Goal: Transaction & Acquisition: Purchase product/service

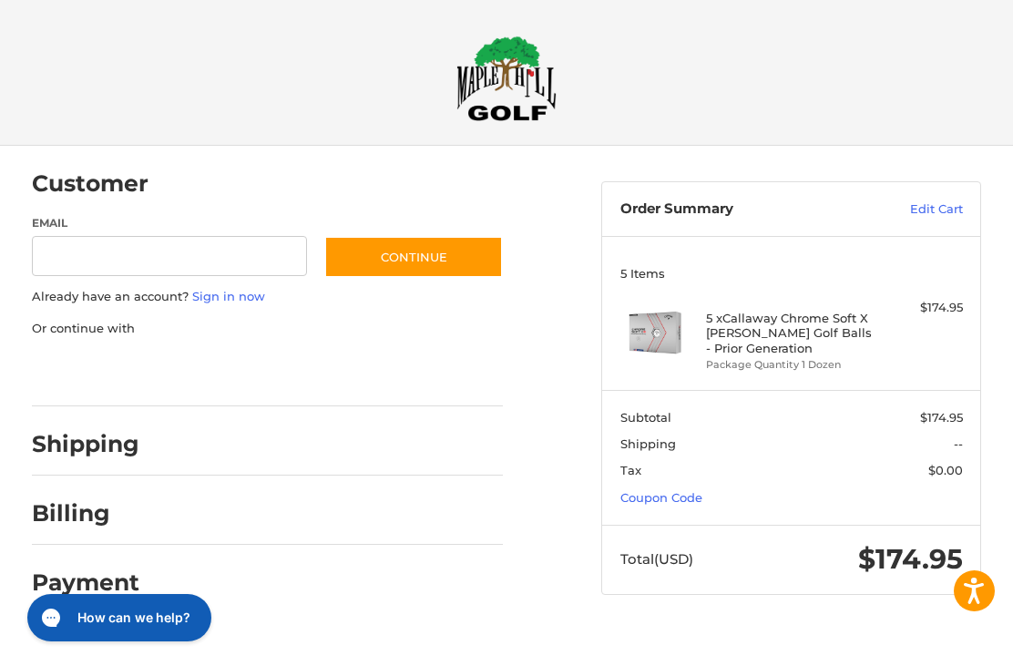
click at [933, 212] on link "Edit Cart" at bounding box center [908, 209] width 109 height 18
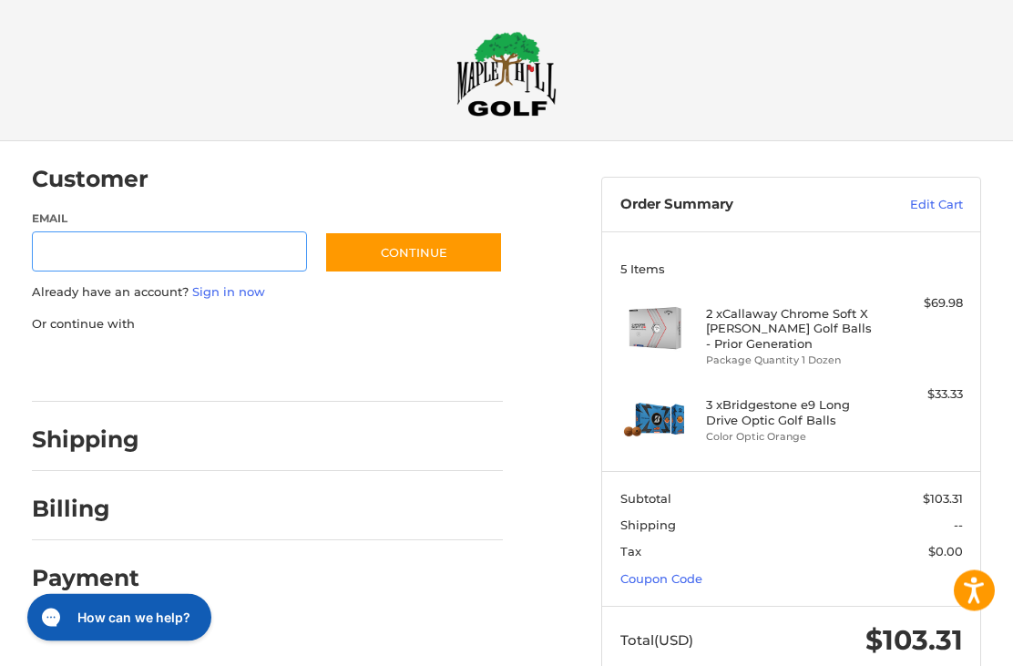
scroll to position [12, 0]
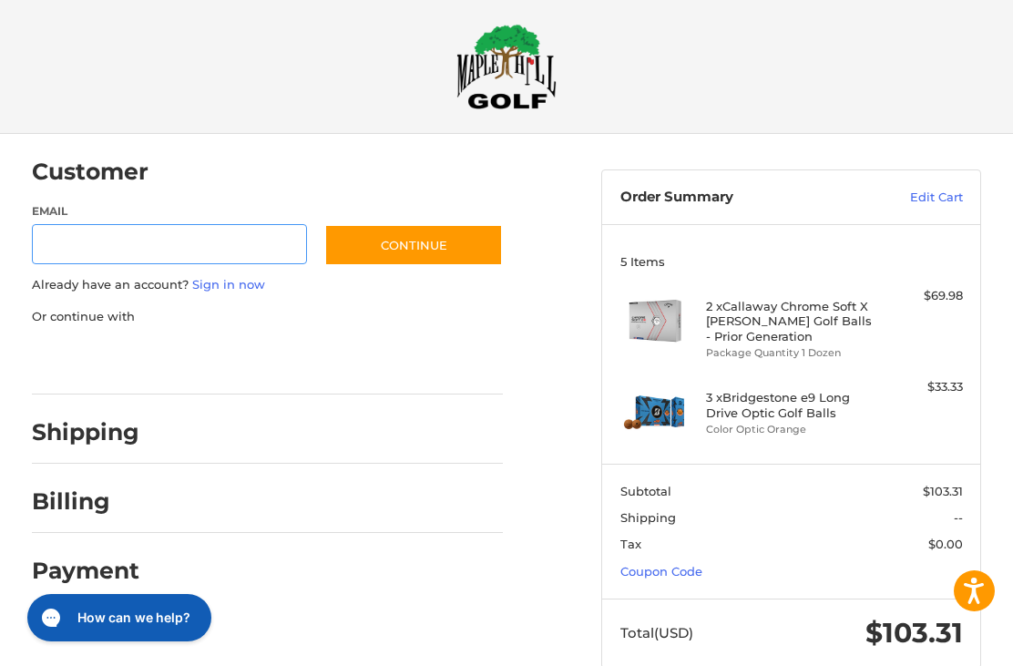
click at [227, 246] on input "Email" at bounding box center [169, 244] width 275 height 41
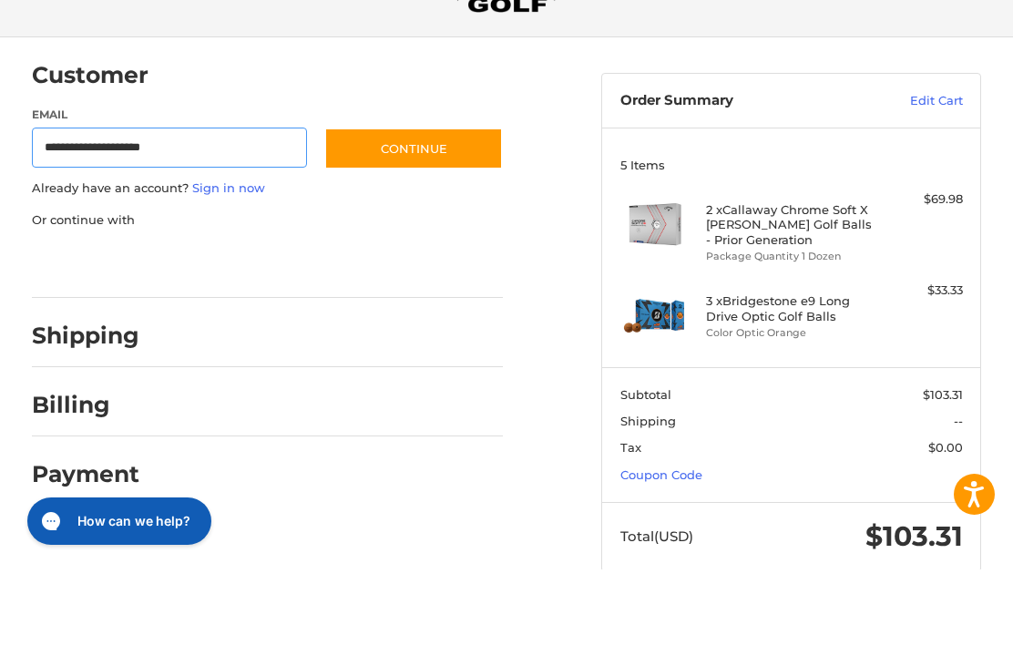
type input "**********"
click at [461, 224] on button "Continue" at bounding box center [413, 245] width 179 height 42
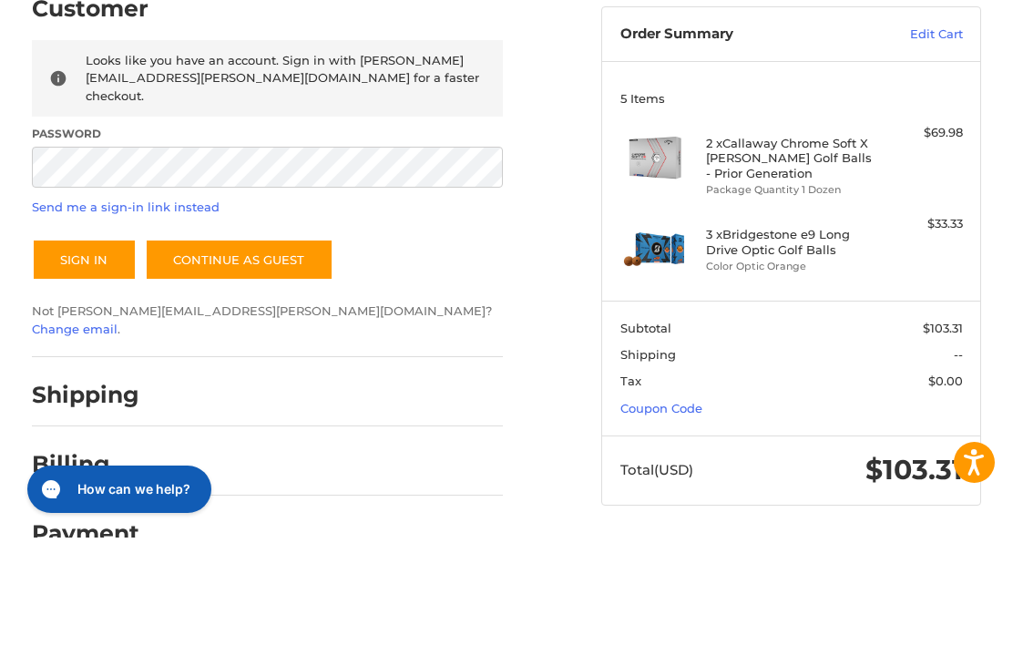
click at [111, 367] on button "Sign In" at bounding box center [84, 388] width 105 height 42
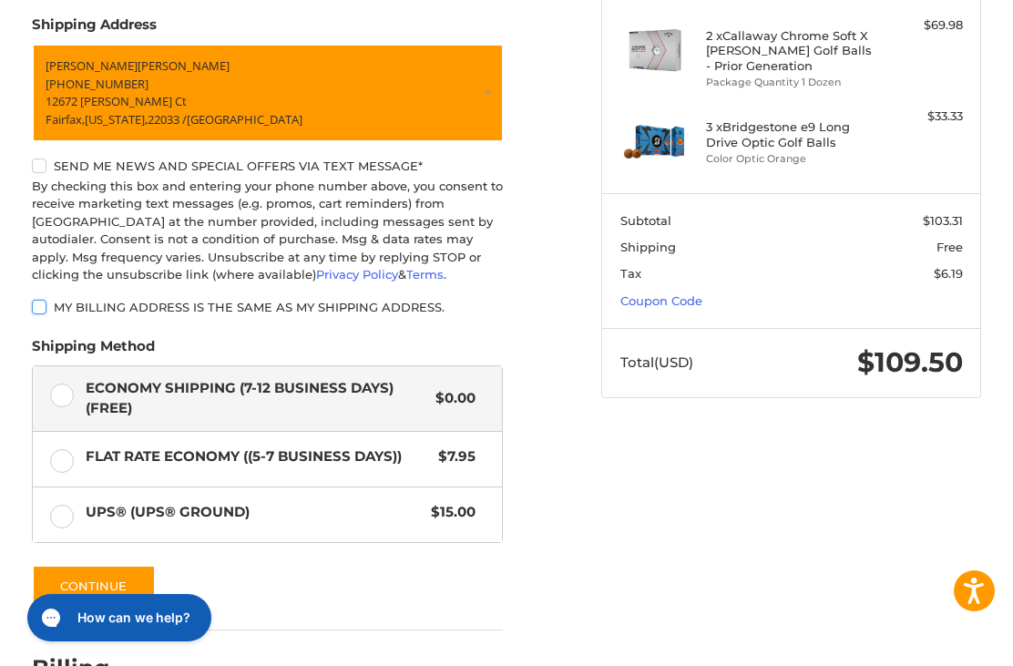
scroll to position [333, 0]
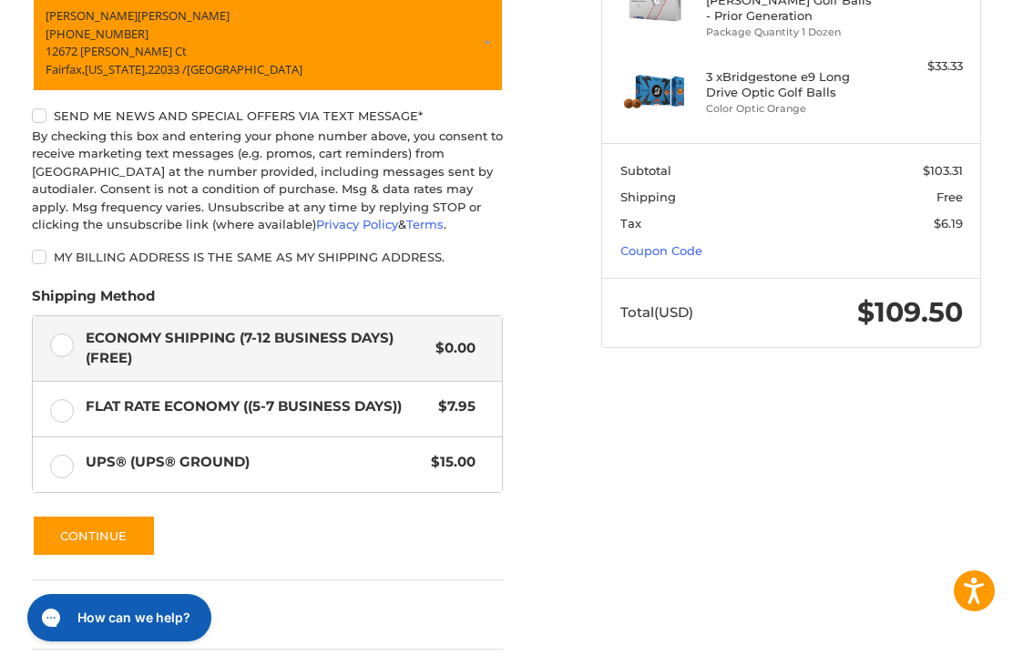
click at [120, 521] on button "Continue" at bounding box center [94, 536] width 124 height 42
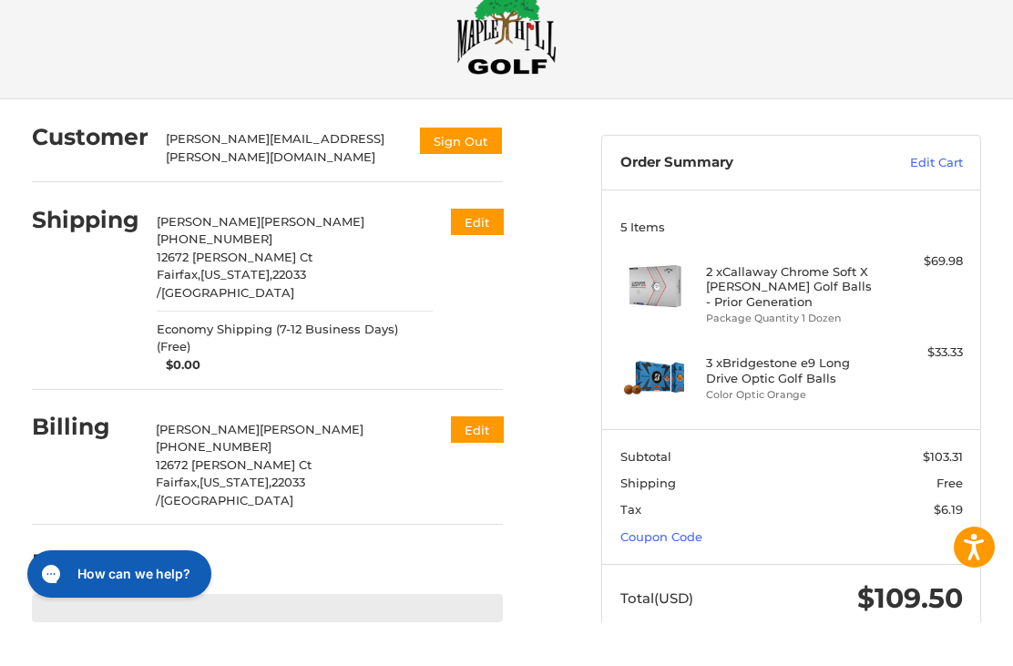
scroll to position [46, 0]
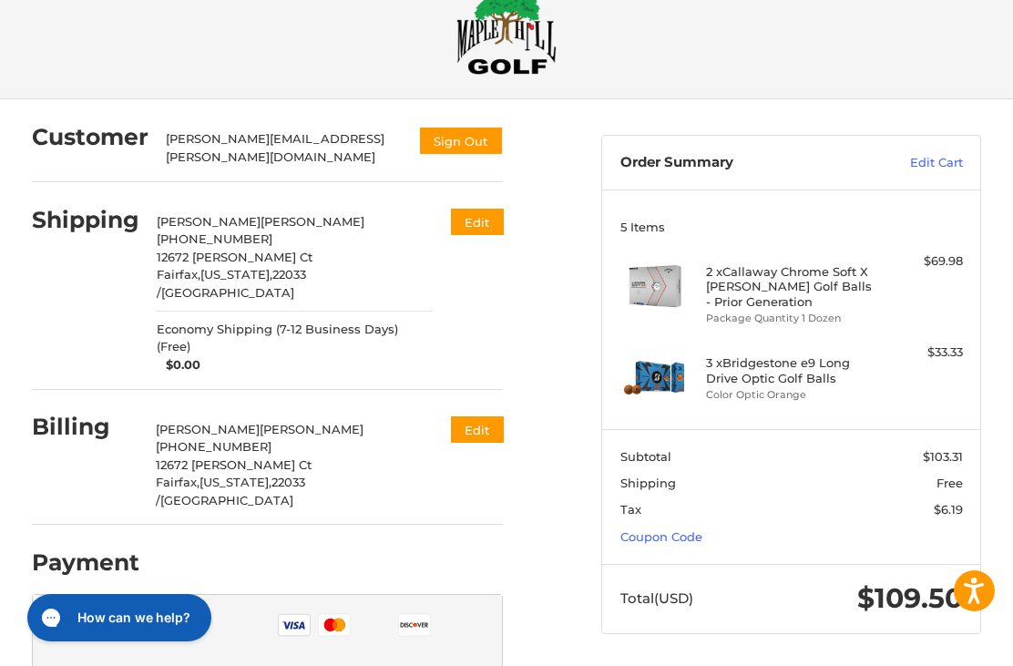
click at [470, 212] on button "Edit" at bounding box center [477, 222] width 53 height 26
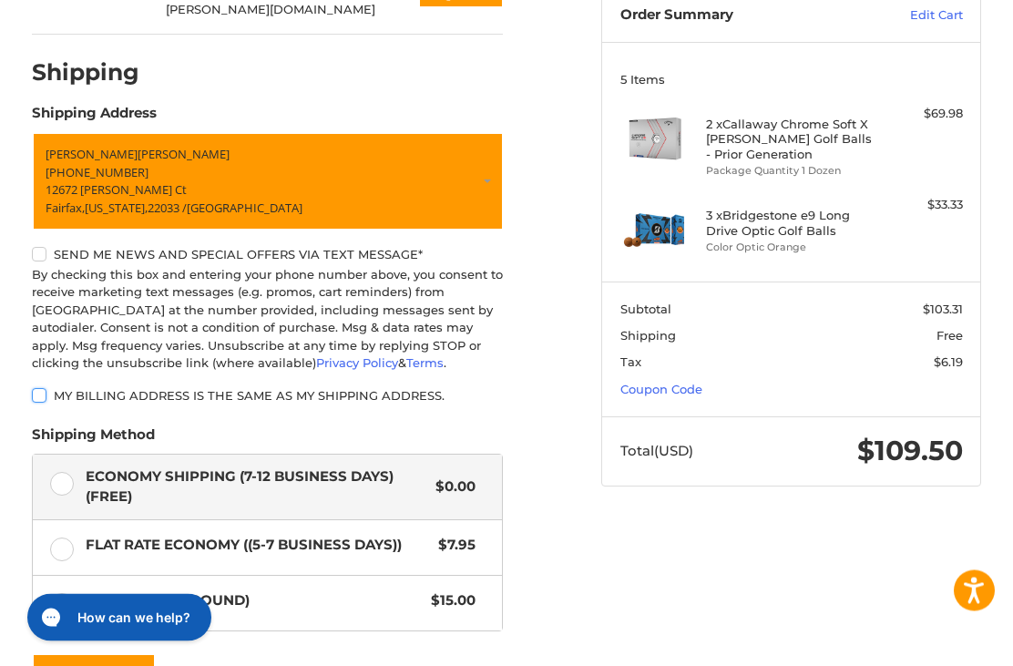
scroll to position [194, 0]
click at [208, 146] on p "[PERSON_NAME]" at bounding box center [268, 155] width 445 height 18
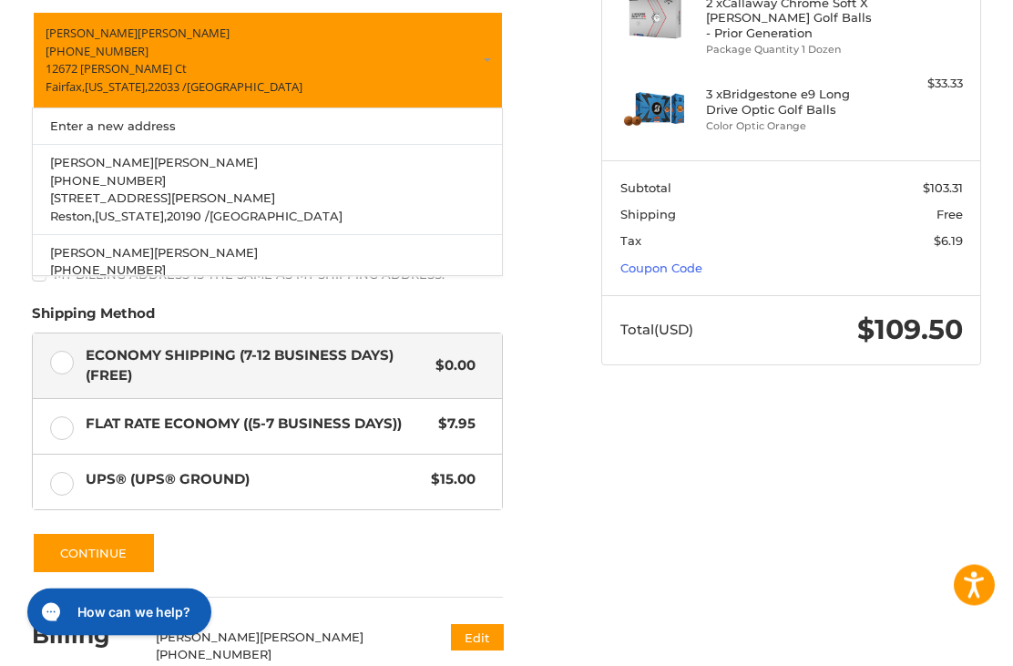
scroll to position [326, 0]
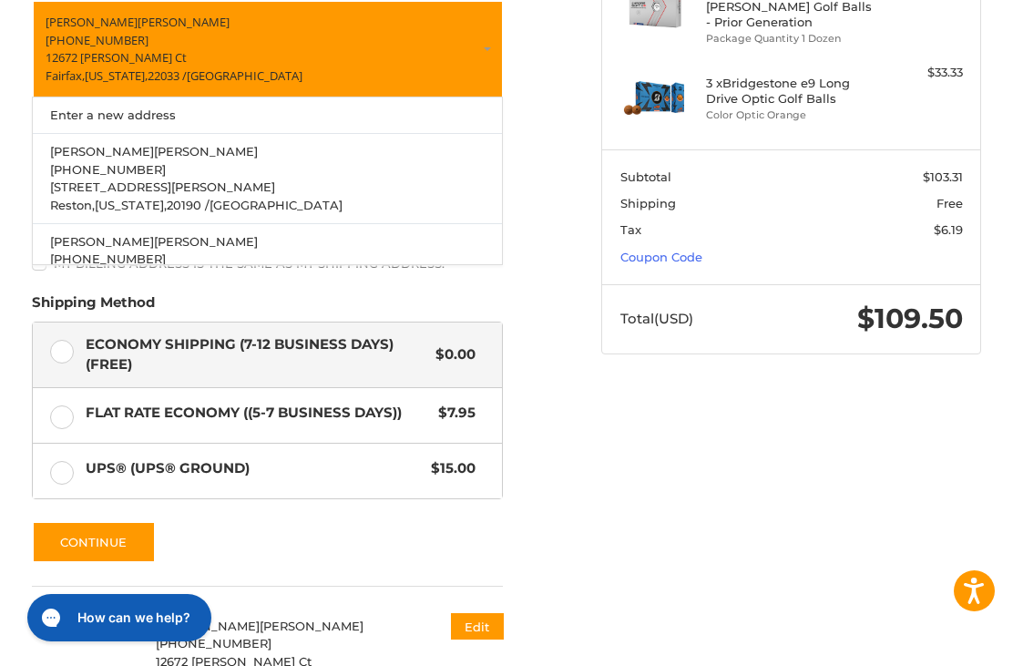
click at [137, 530] on button "Continue" at bounding box center [94, 542] width 124 height 42
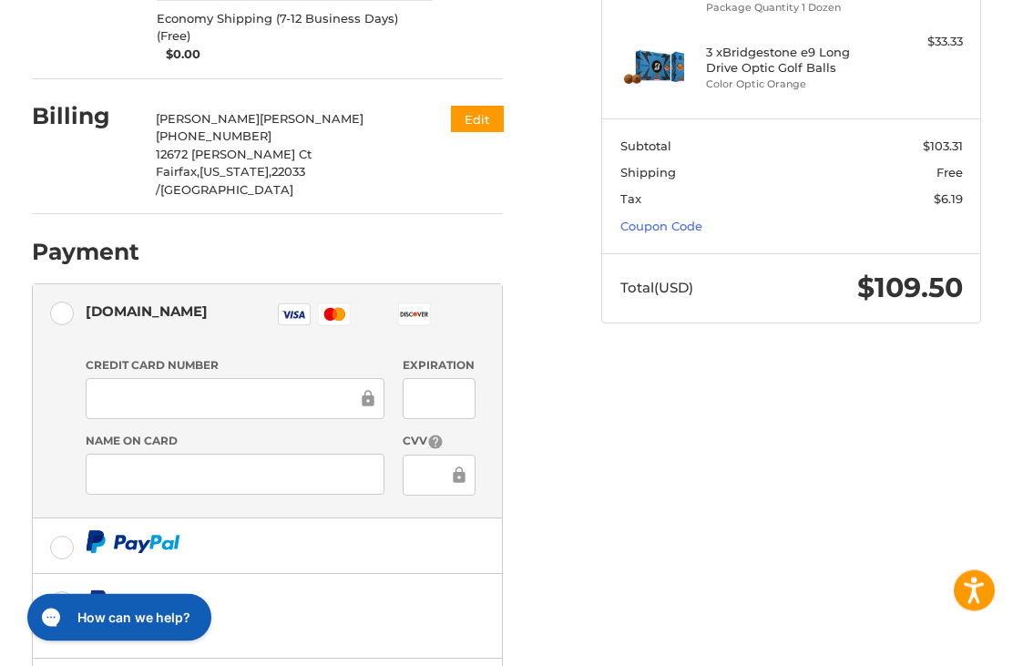
scroll to position [358, 0]
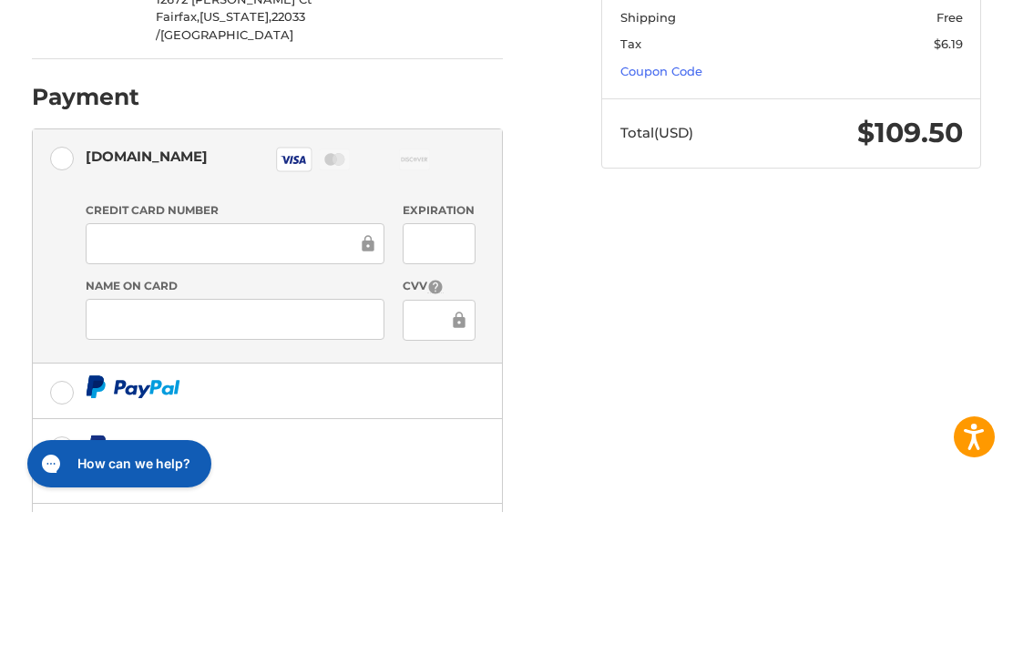
click at [468, 377] on div at bounding box center [440, 397] width 74 height 41
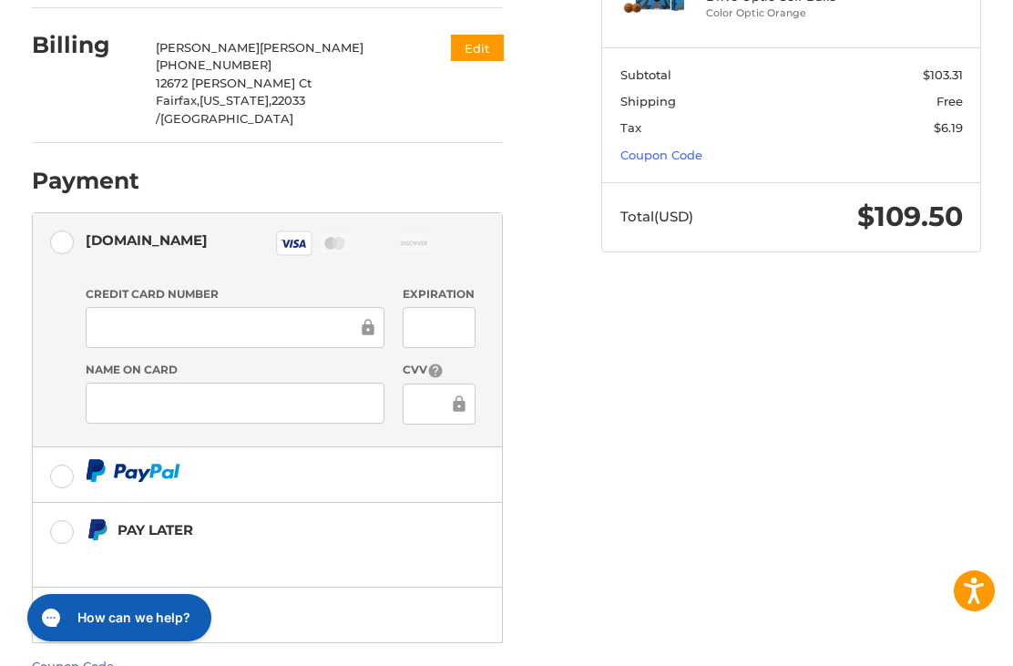
click at [465, 307] on div at bounding box center [440, 327] width 74 height 41
click at [252, 383] on div at bounding box center [235, 403] width 299 height 41
click at [212, 383] on div at bounding box center [235, 403] width 299 height 41
click at [178, 383] on div at bounding box center [235, 403] width 299 height 41
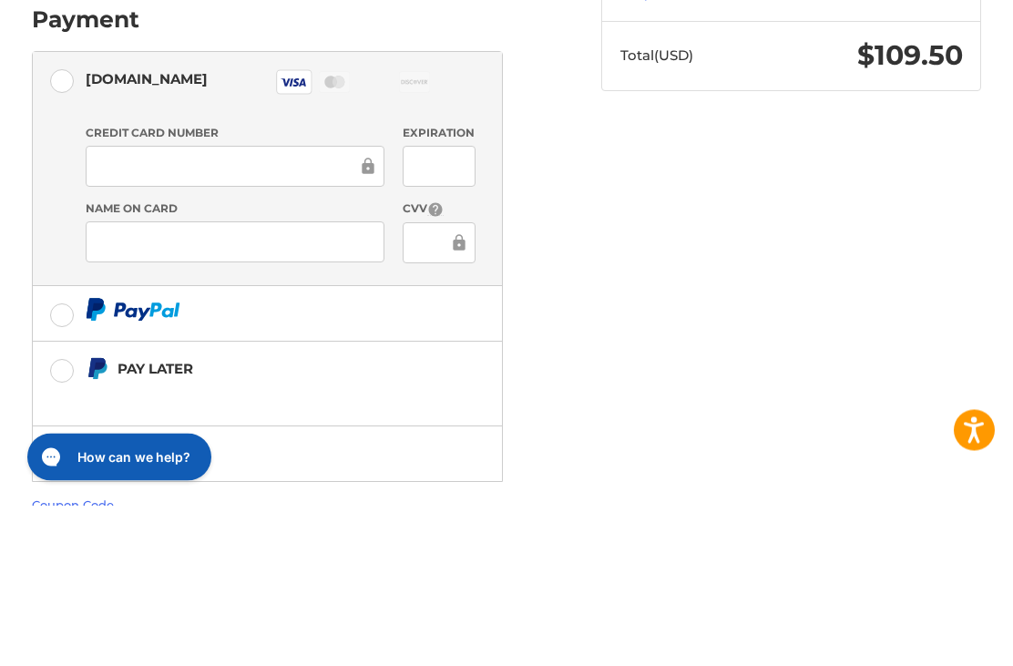
click at [455, 384] on icon at bounding box center [459, 404] width 18 height 41
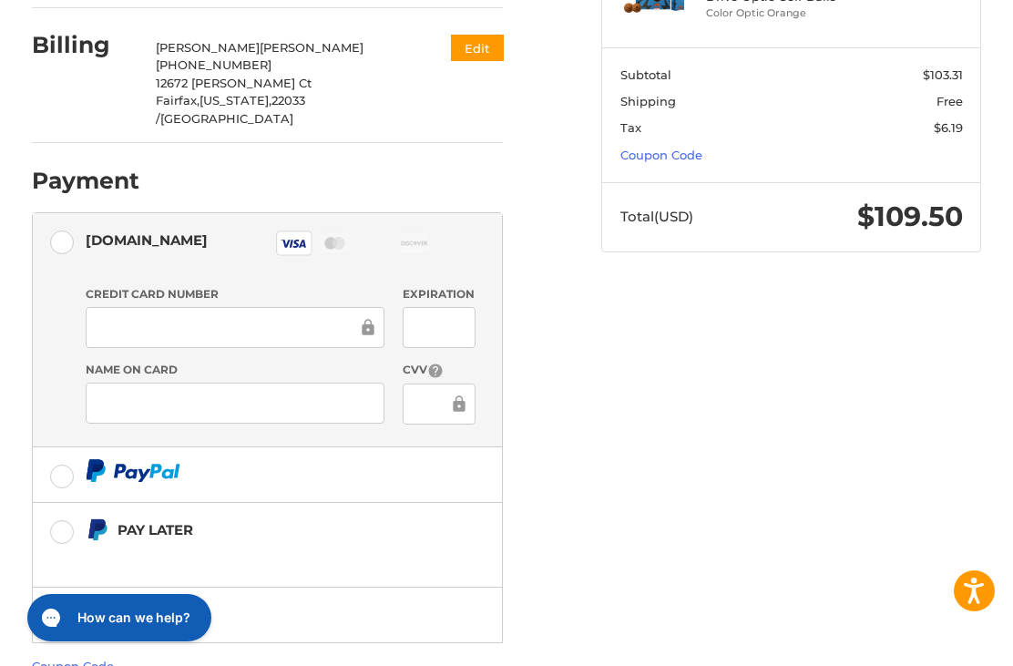
click at [453, 384] on icon at bounding box center [459, 404] width 18 height 41
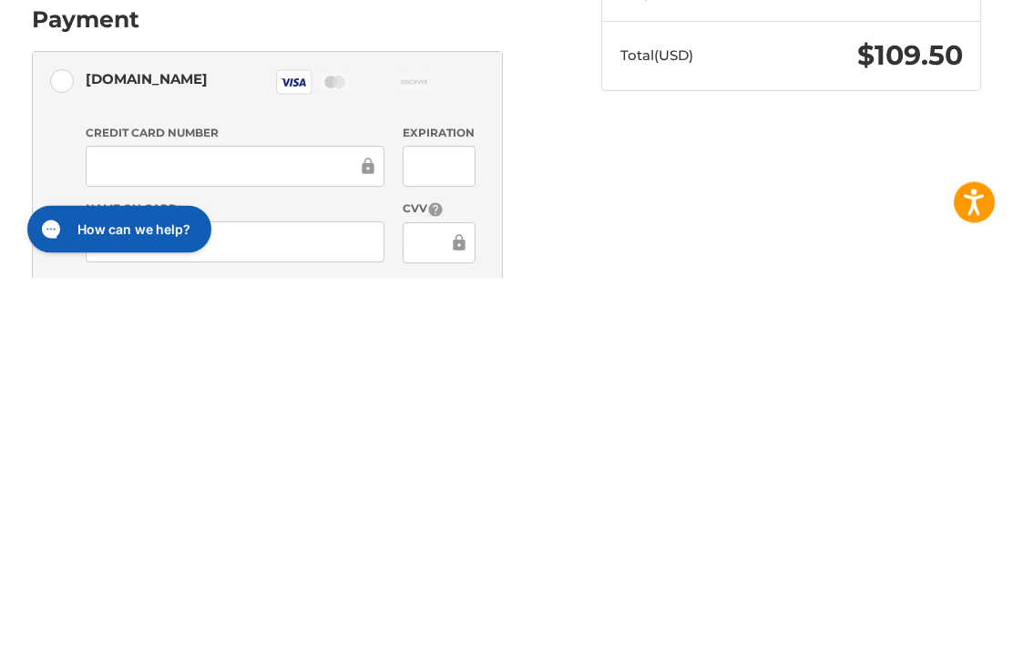
scroll to position [186, 0]
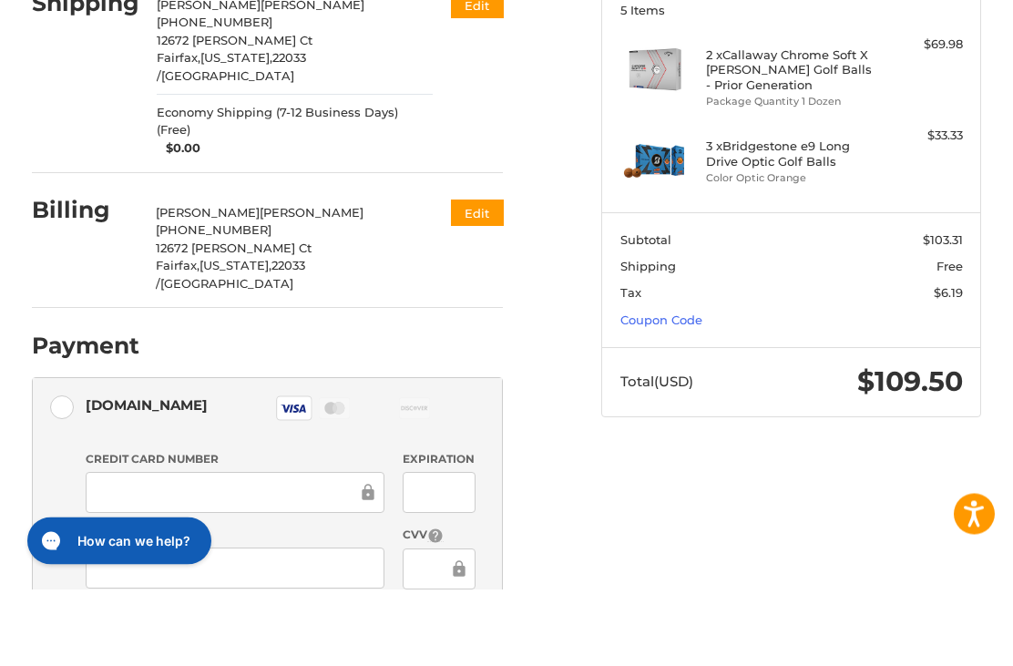
click at [487, 277] on button "Edit" at bounding box center [477, 290] width 53 height 26
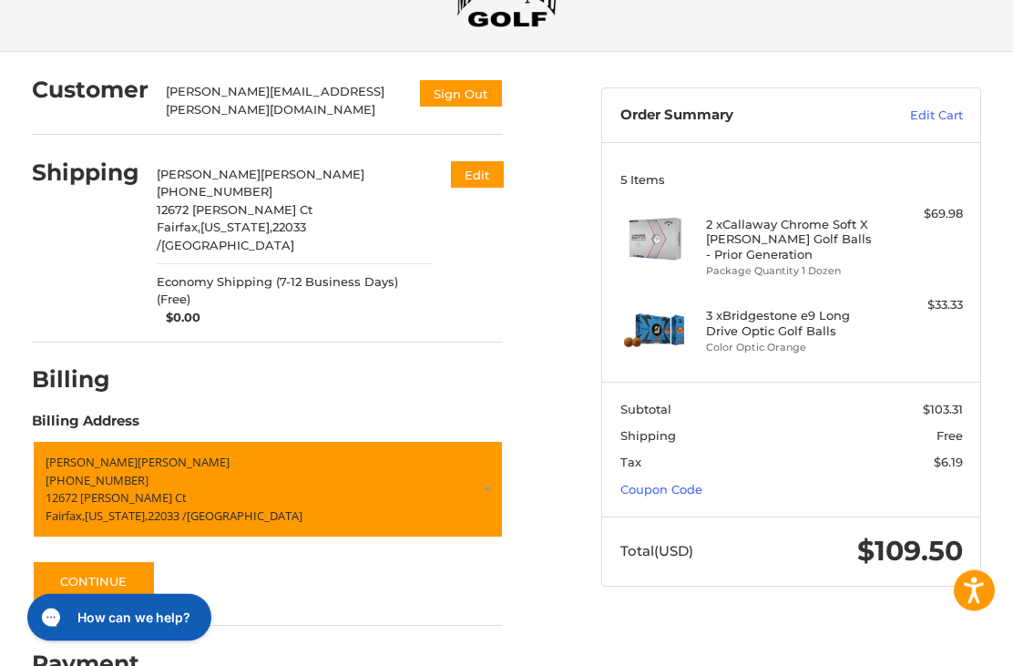
scroll to position [94, 0]
click at [413, 472] on p "[PHONE_NUMBER]" at bounding box center [268, 481] width 445 height 18
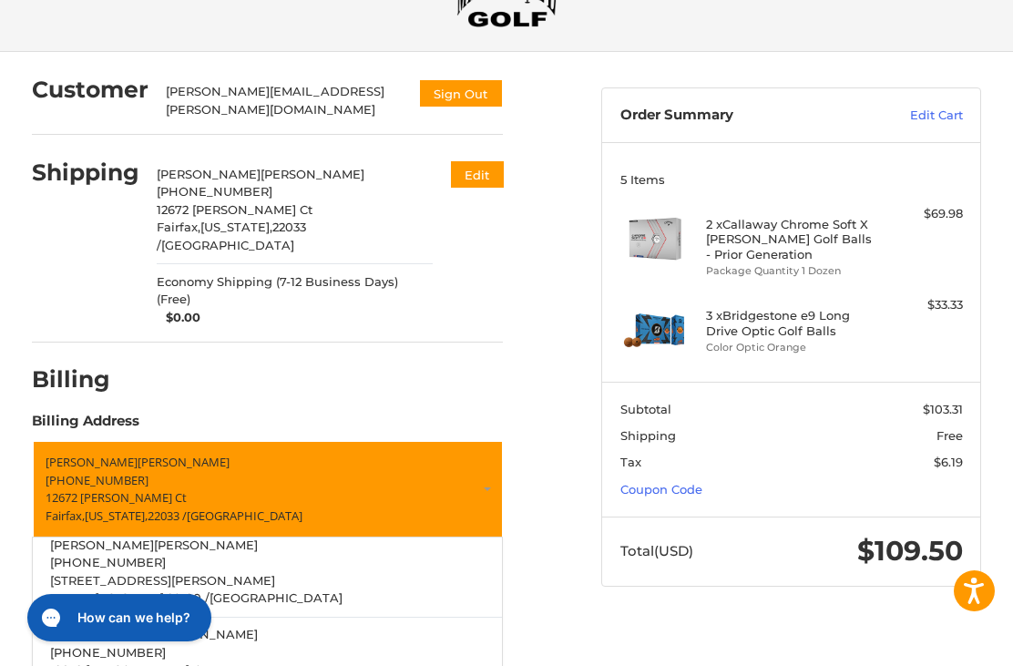
scroll to position [46, 0]
click at [334, 573] on p "[STREET_ADDRESS][PERSON_NAME]" at bounding box center [267, 582] width 435 height 18
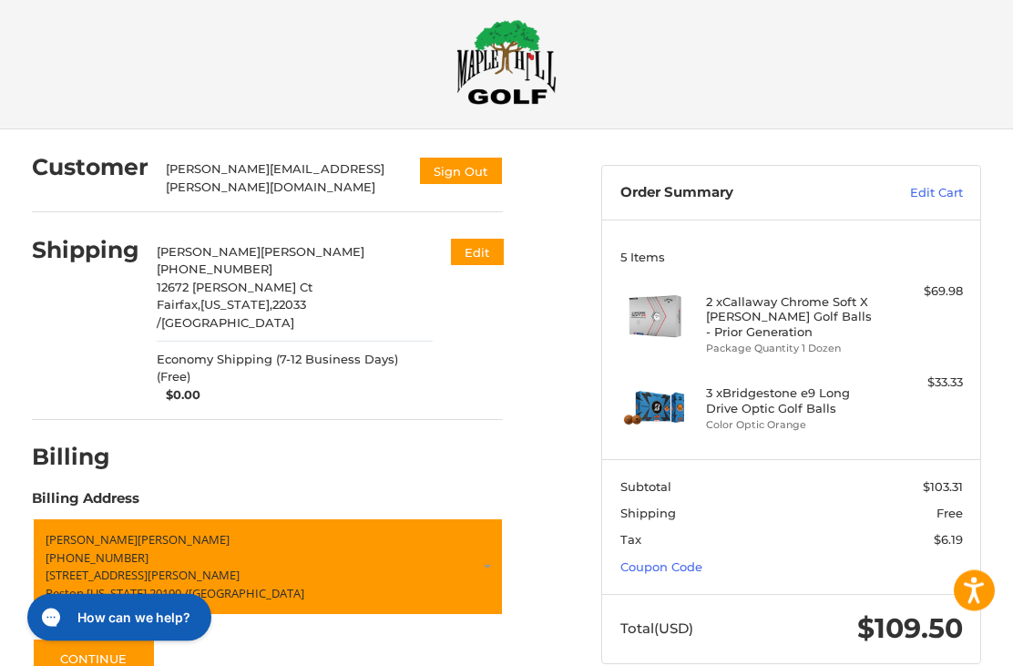
scroll to position [35, 0]
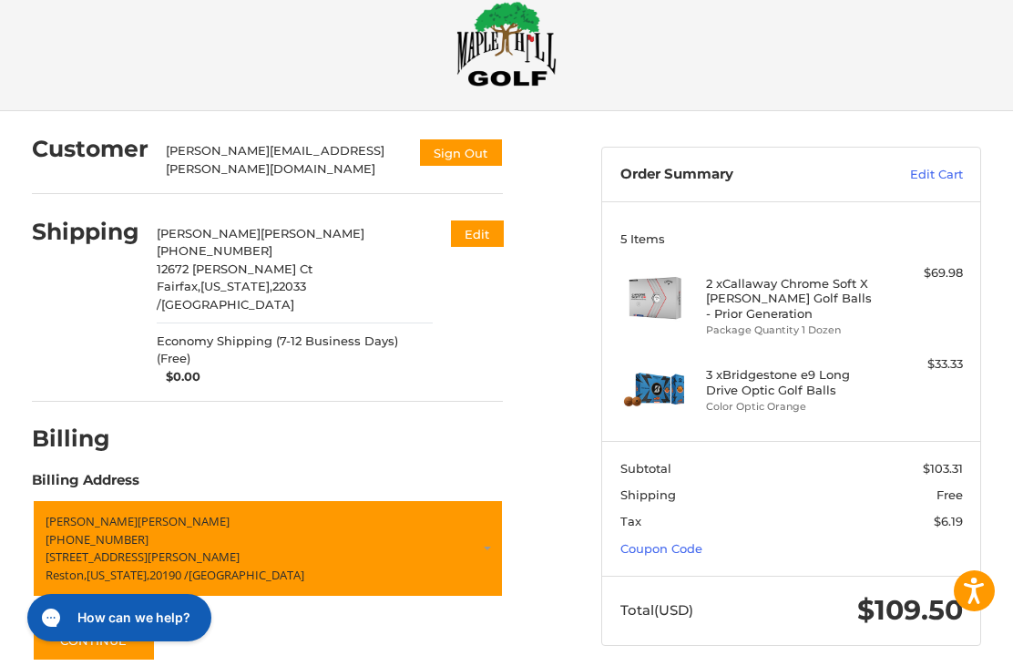
click at [135, 619] on button "Continue" at bounding box center [94, 640] width 124 height 42
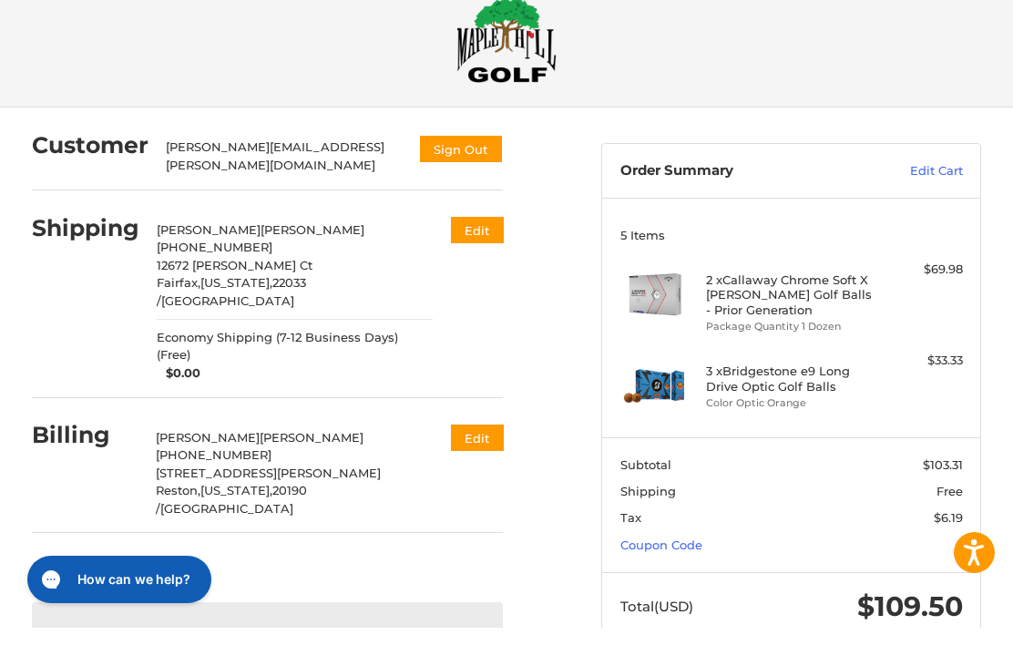
scroll to position [46, 0]
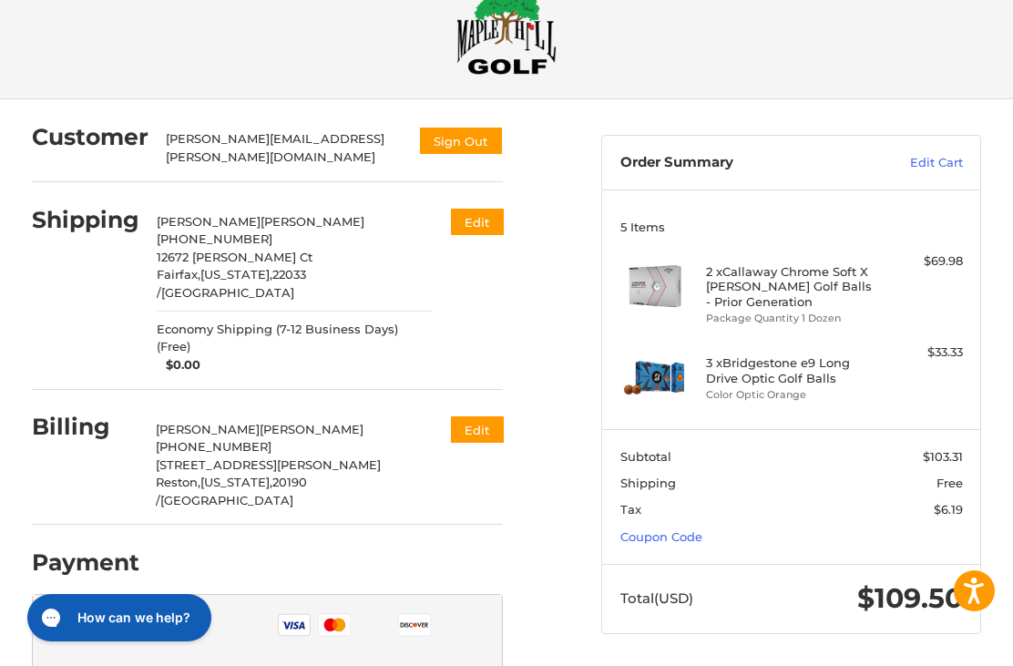
click at [477, 214] on button "Edit" at bounding box center [477, 222] width 53 height 26
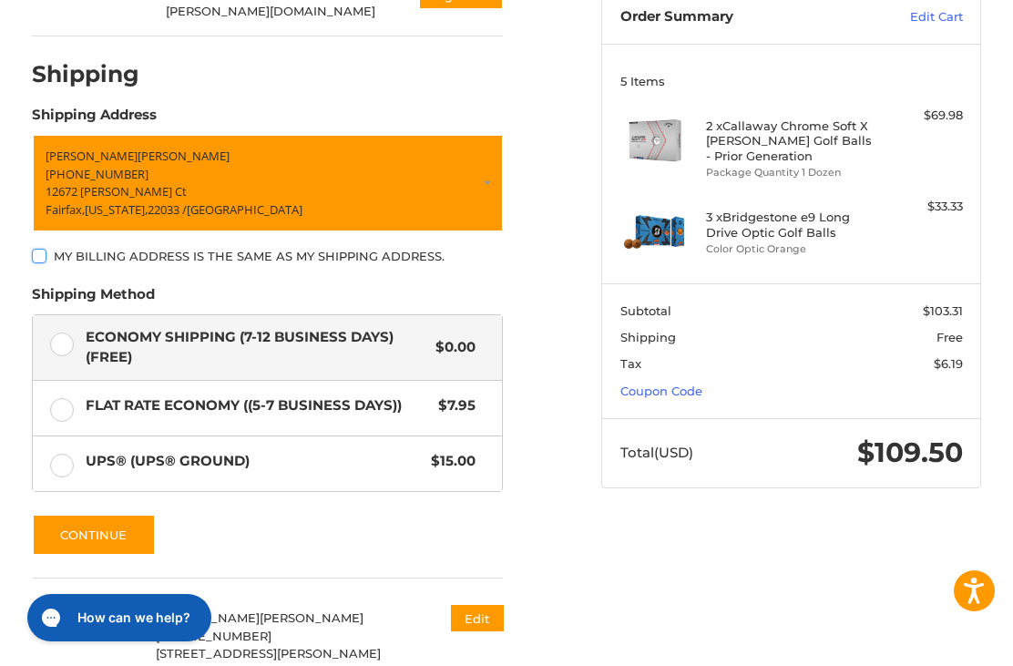
scroll to position [240, 0]
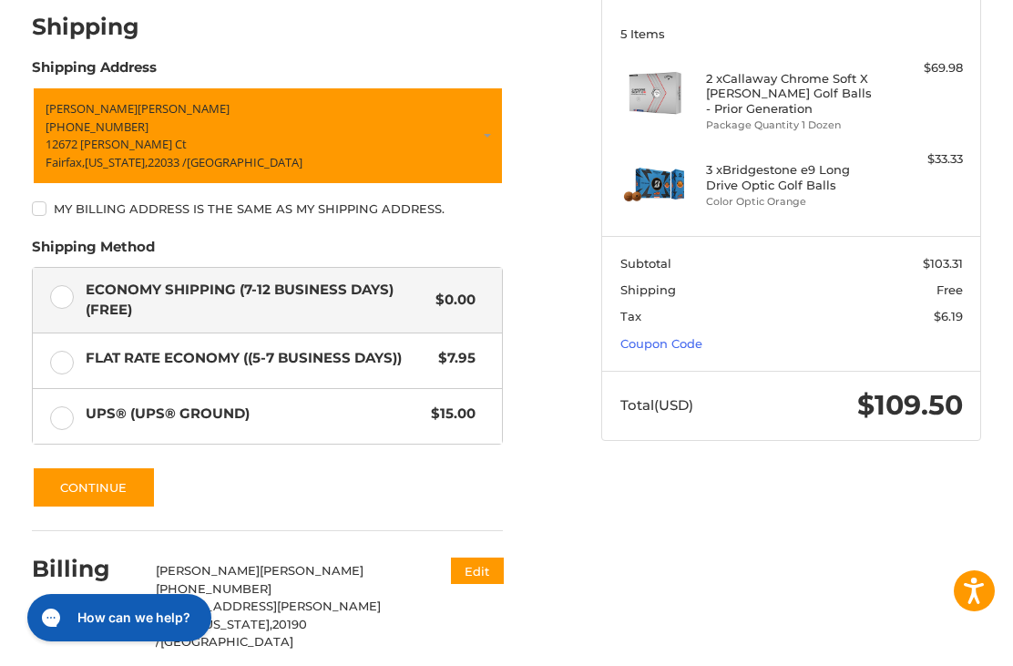
click at [128, 487] on button "Continue" at bounding box center [94, 487] width 124 height 42
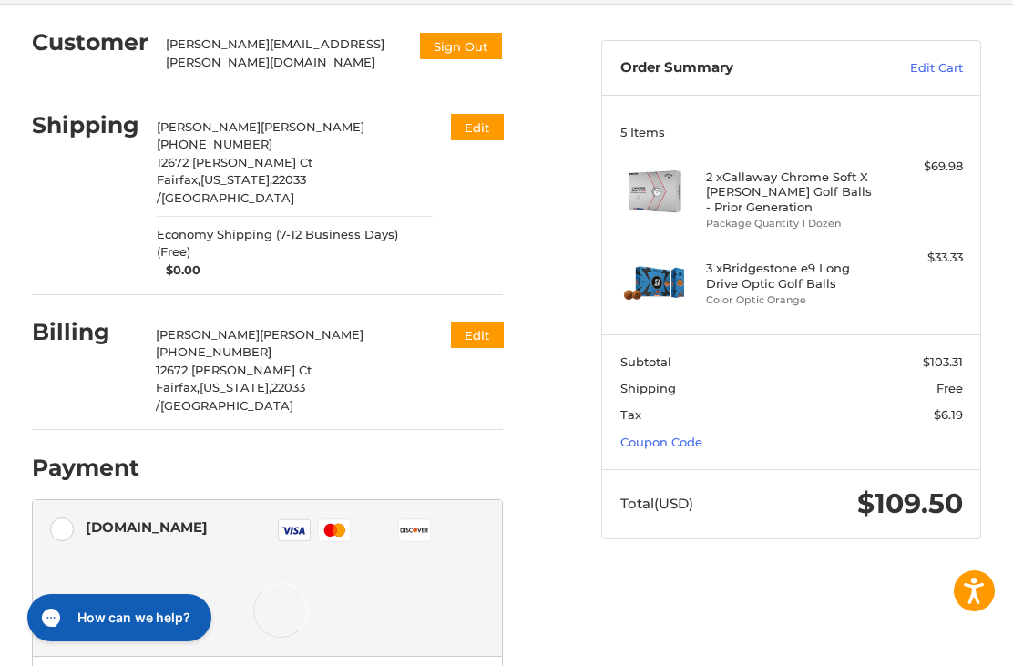
scroll to position [140, 0]
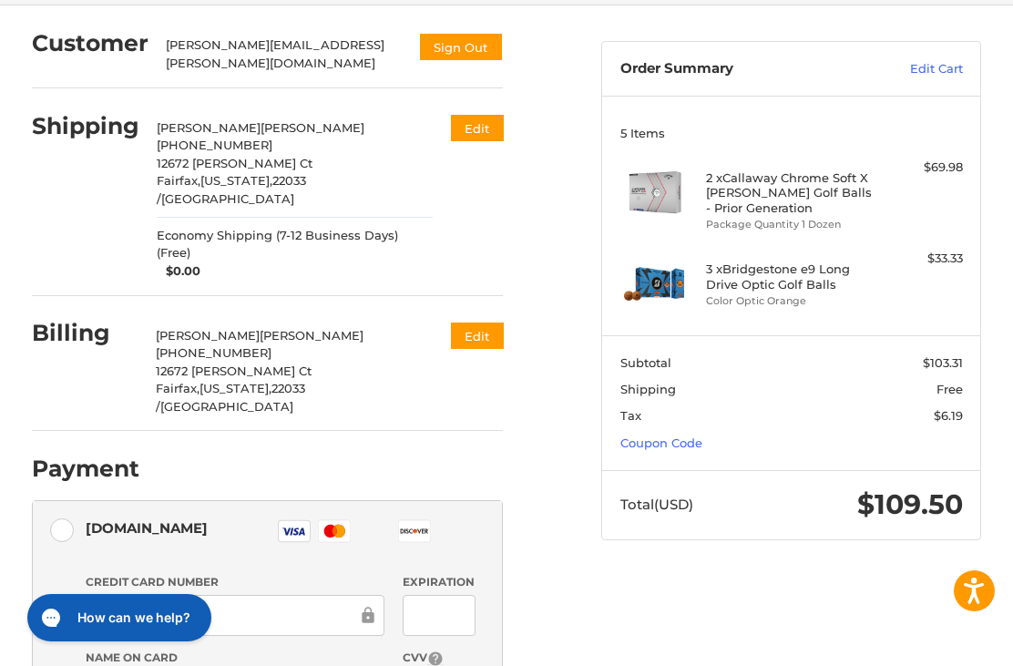
click at [486, 323] on button "Edit" at bounding box center [477, 336] width 53 height 26
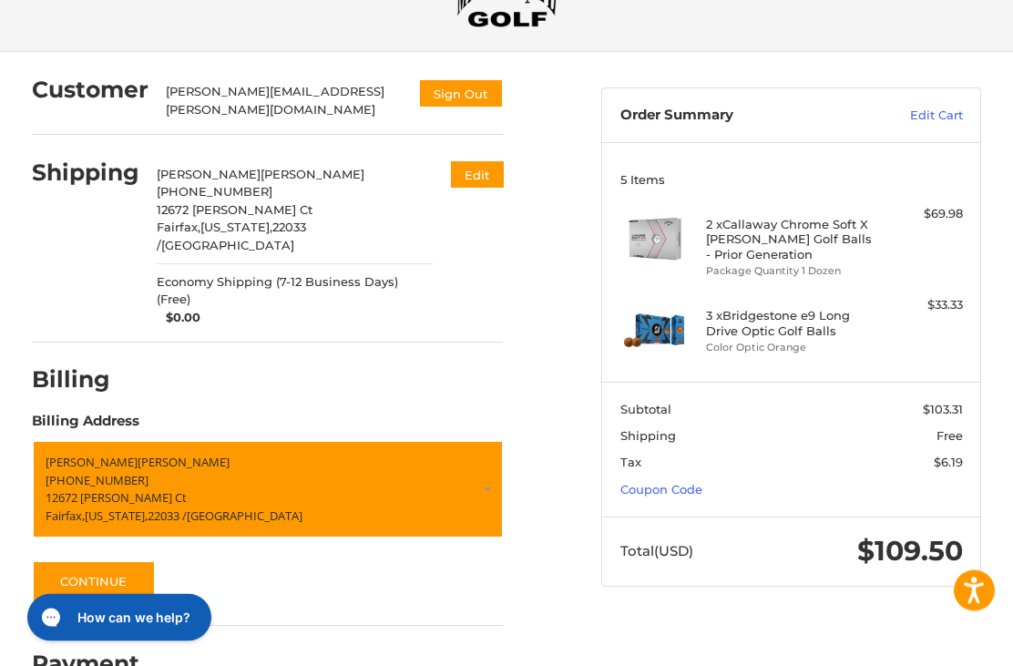
scroll to position [94, 0]
click at [267, 205] on p "12672 [PERSON_NAME] Ct" at bounding box center [295, 210] width 276 height 18
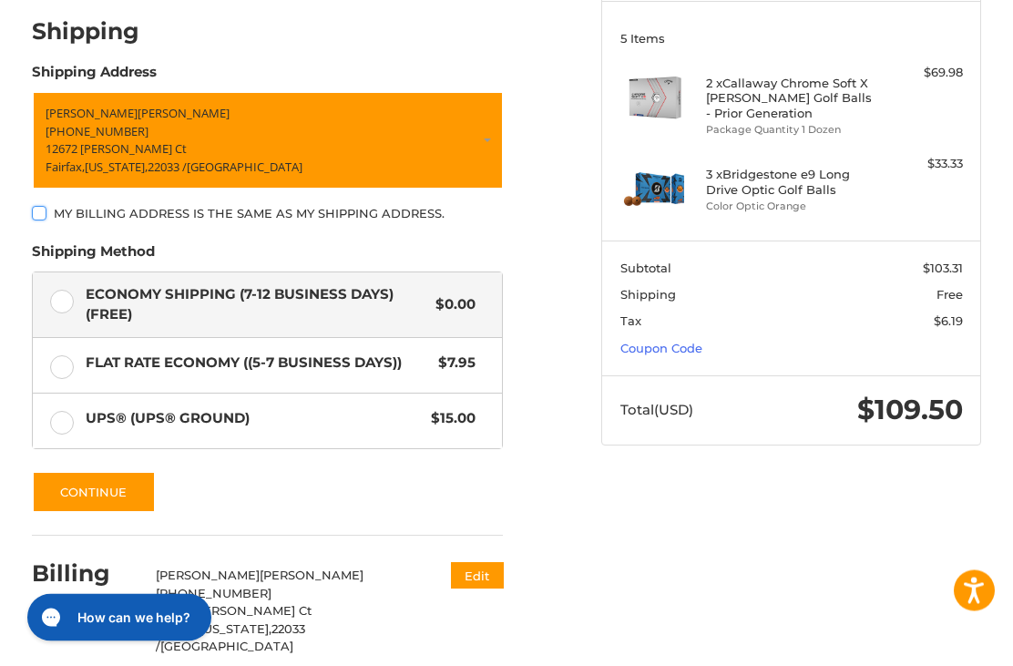
scroll to position [240, 0]
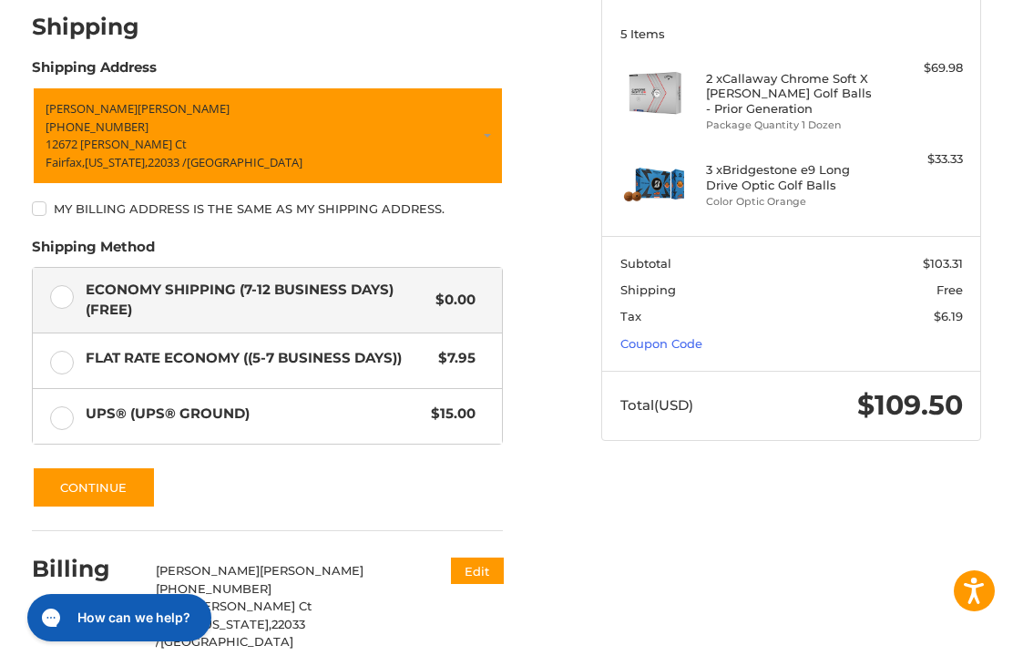
click at [489, 558] on button "Edit" at bounding box center [477, 571] width 53 height 26
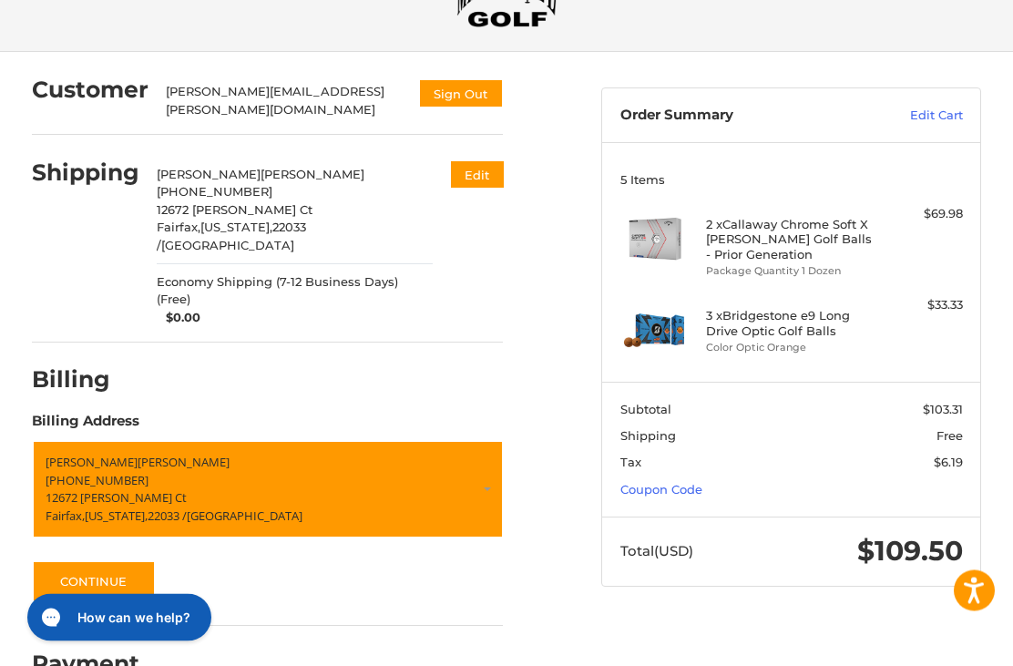
scroll to position [0, 0]
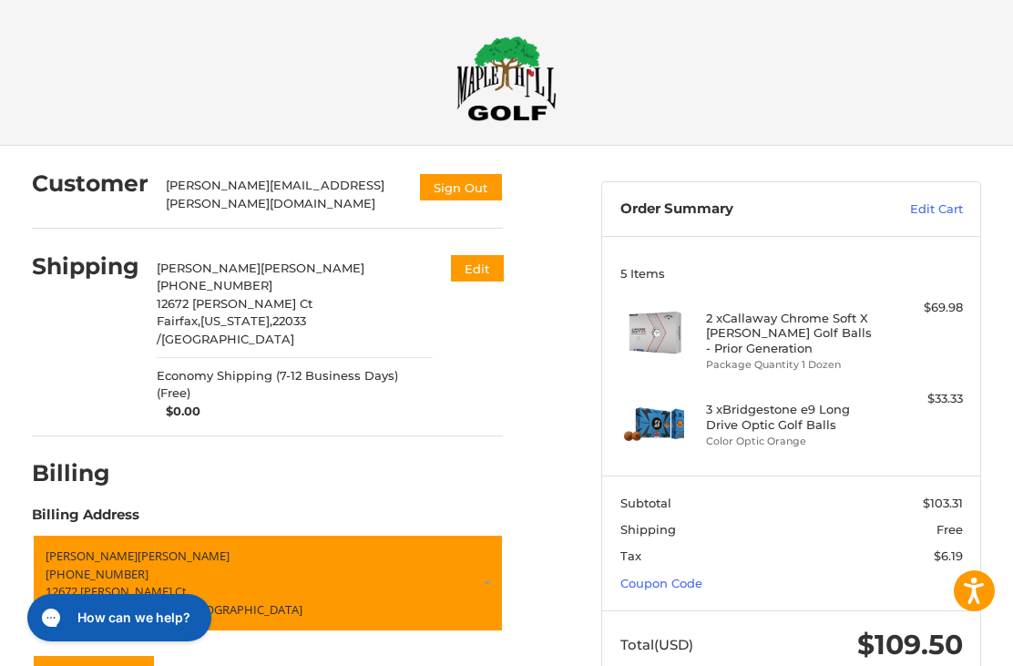
click at [485, 255] on button "Edit" at bounding box center [477, 268] width 53 height 26
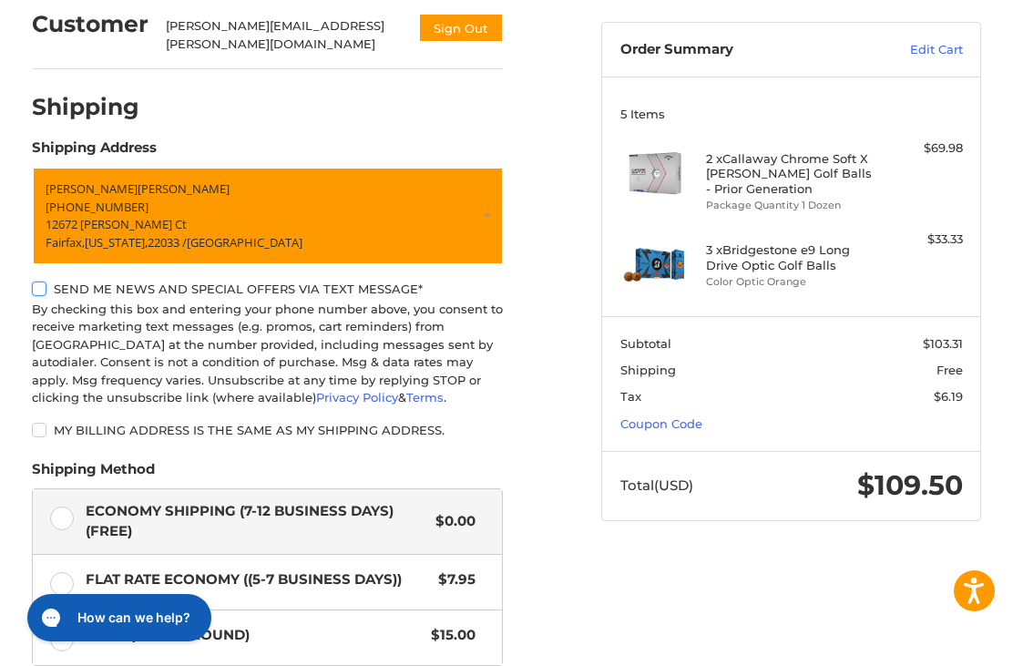
scroll to position [220, 0]
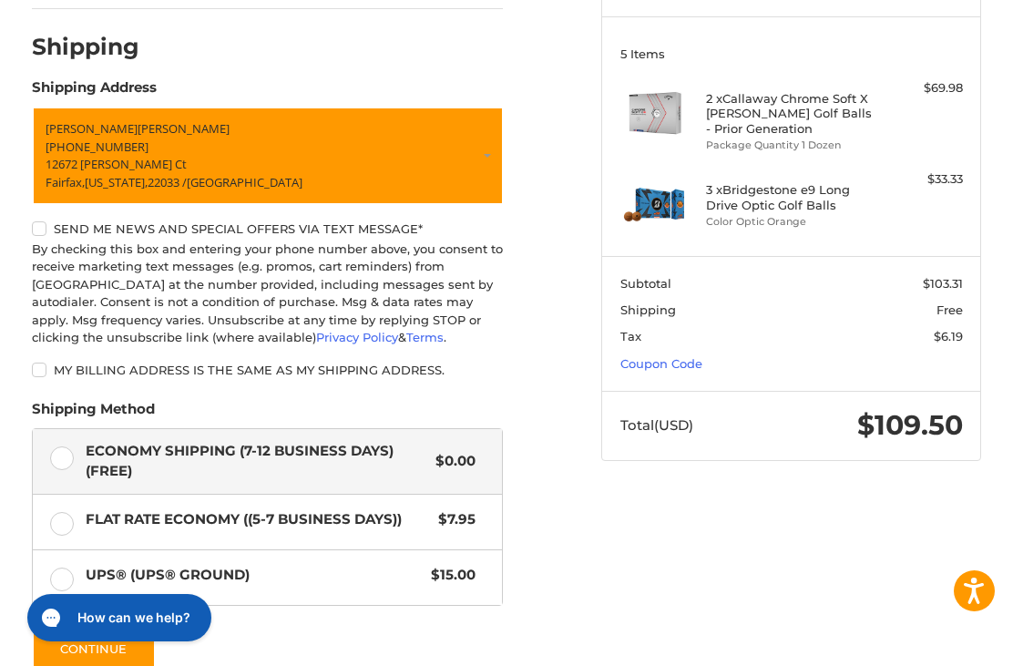
click at [46, 363] on label "My billing address is the same as my shipping address." at bounding box center [268, 370] width 472 height 15
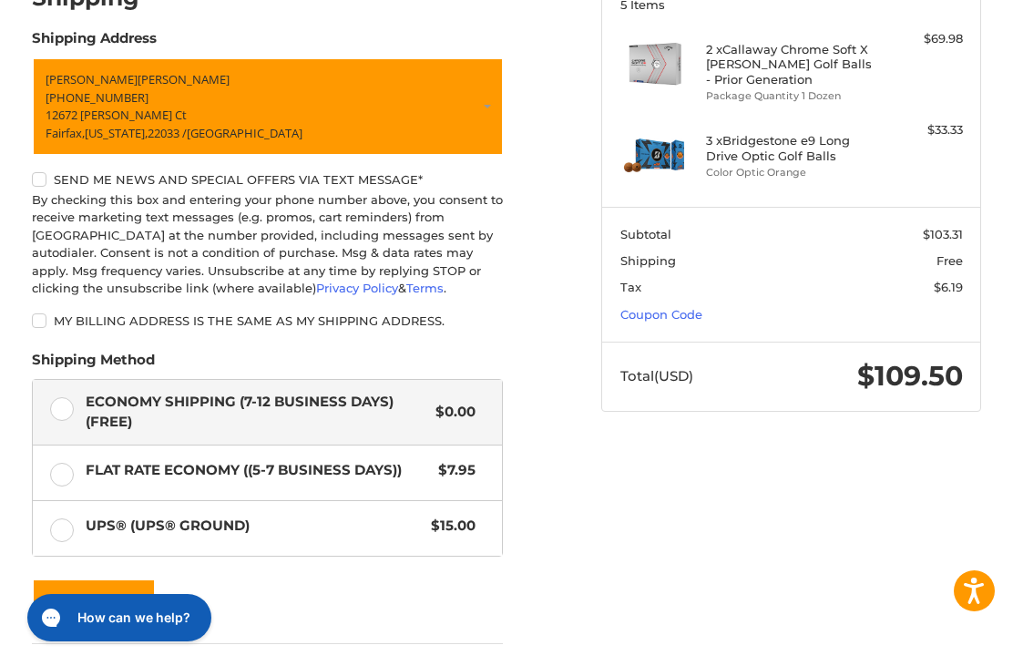
scroll to position [379, 0]
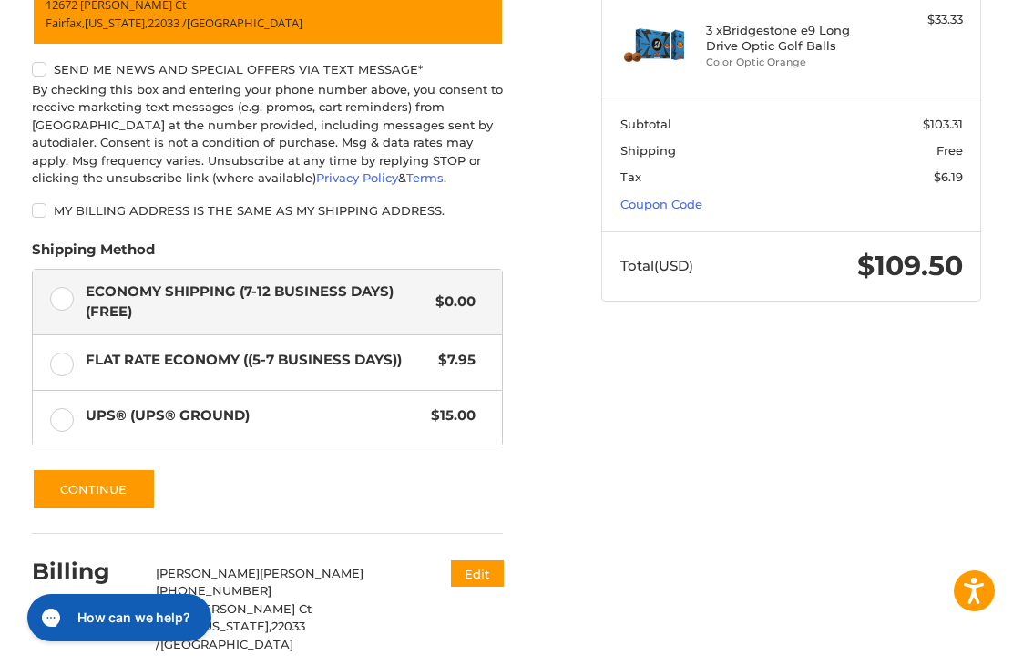
click at [488, 565] on button "Edit" at bounding box center [477, 573] width 53 height 26
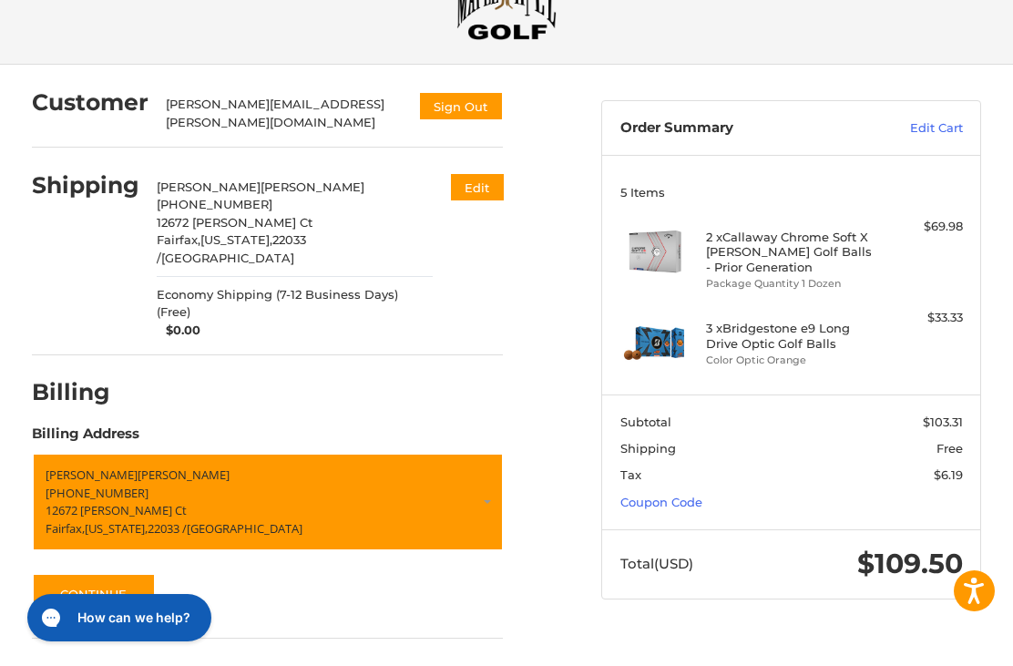
scroll to position [94, 0]
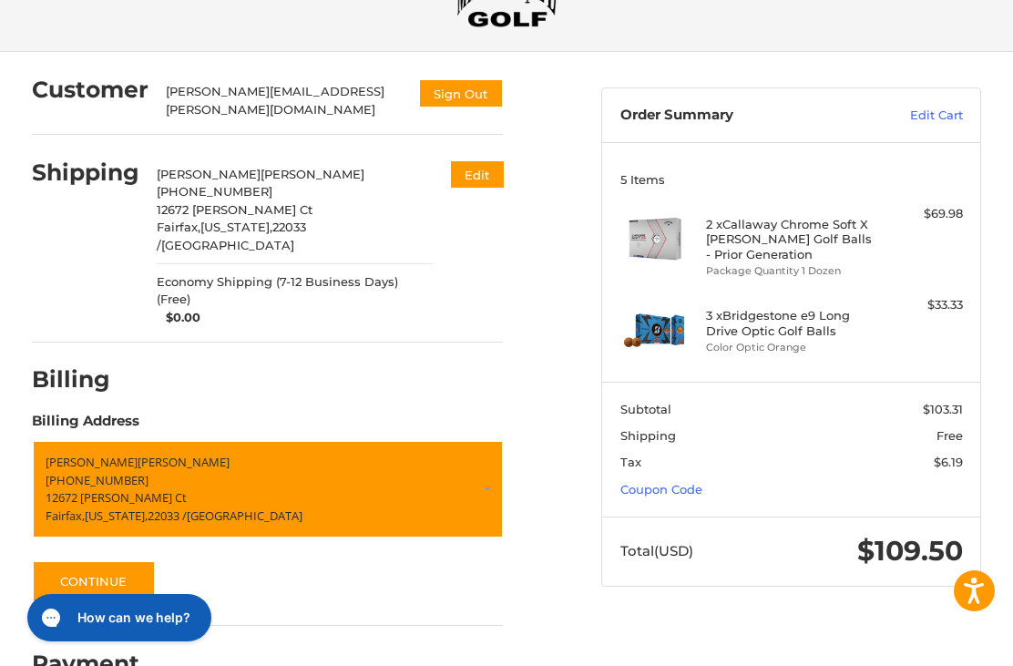
click at [138, 560] on button "Continue" at bounding box center [94, 581] width 124 height 42
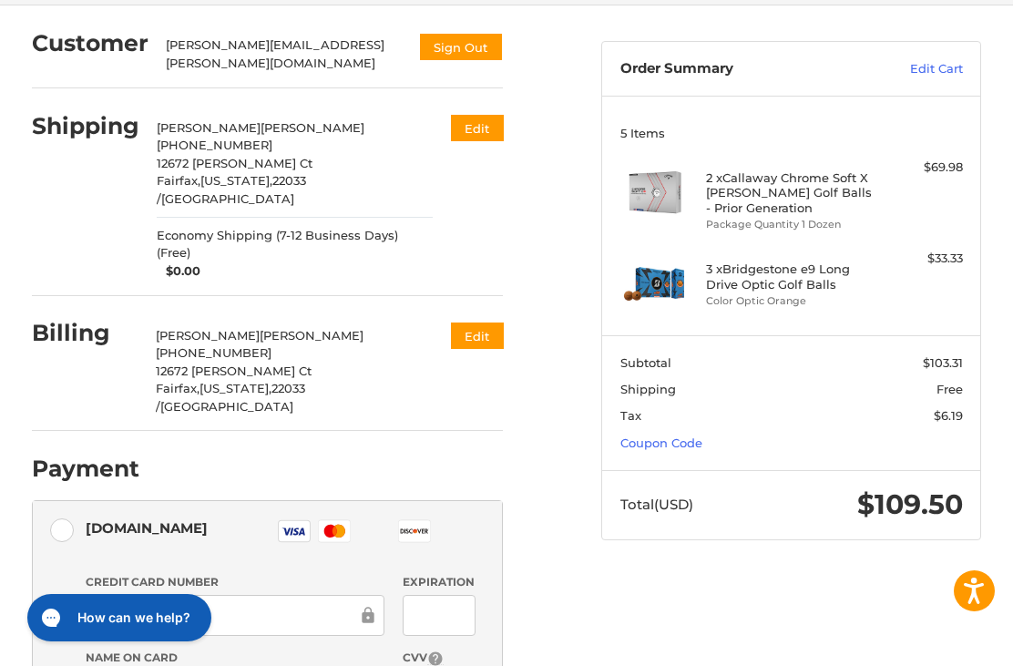
click at [489, 323] on button "Edit" at bounding box center [477, 336] width 53 height 26
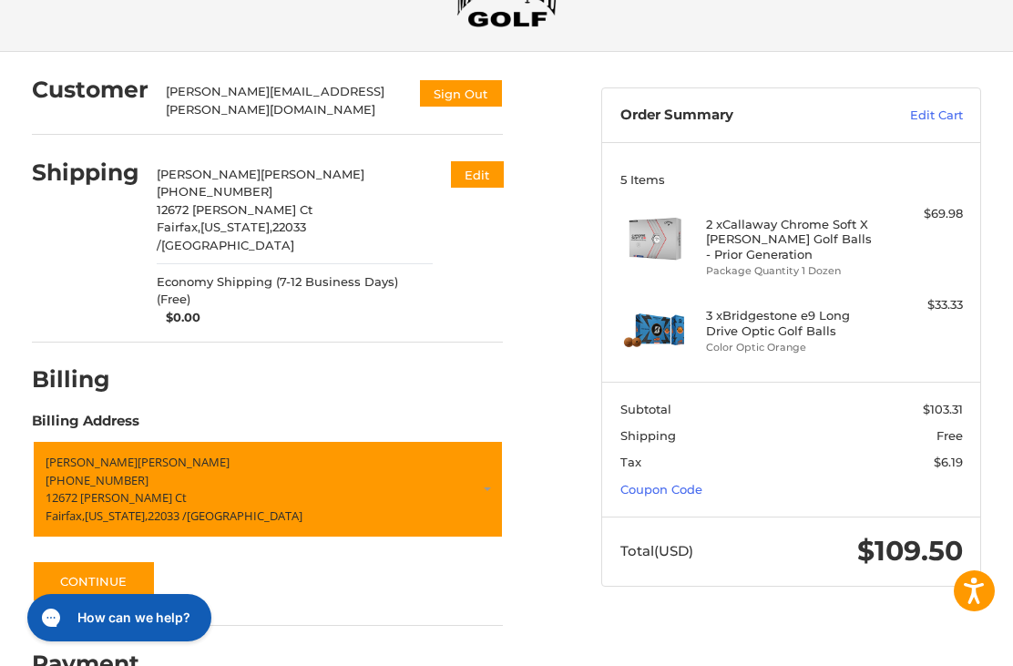
click at [117, 560] on button "Continue" at bounding box center [94, 581] width 124 height 42
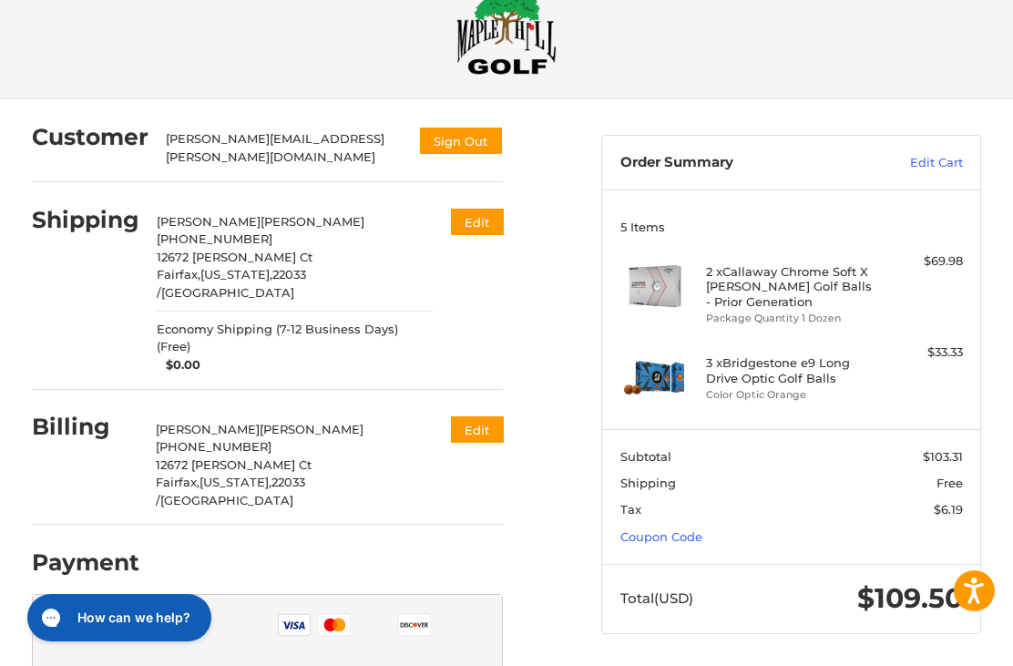
click at [478, 416] on button "Edit" at bounding box center [477, 429] width 53 height 26
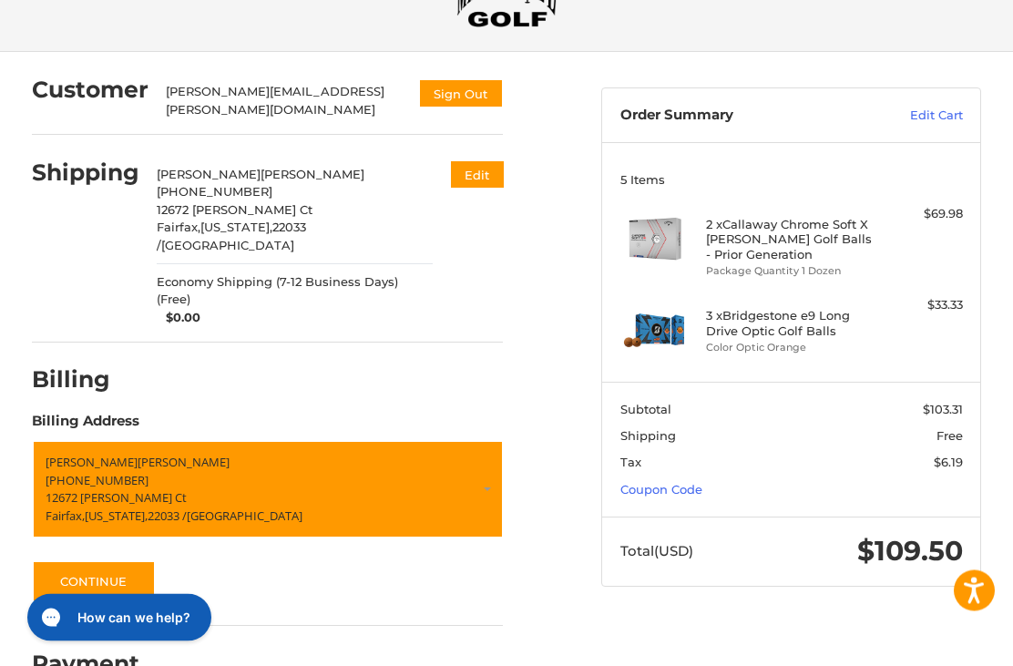
scroll to position [94, 0]
click at [138, 560] on button "Continue" at bounding box center [94, 581] width 124 height 42
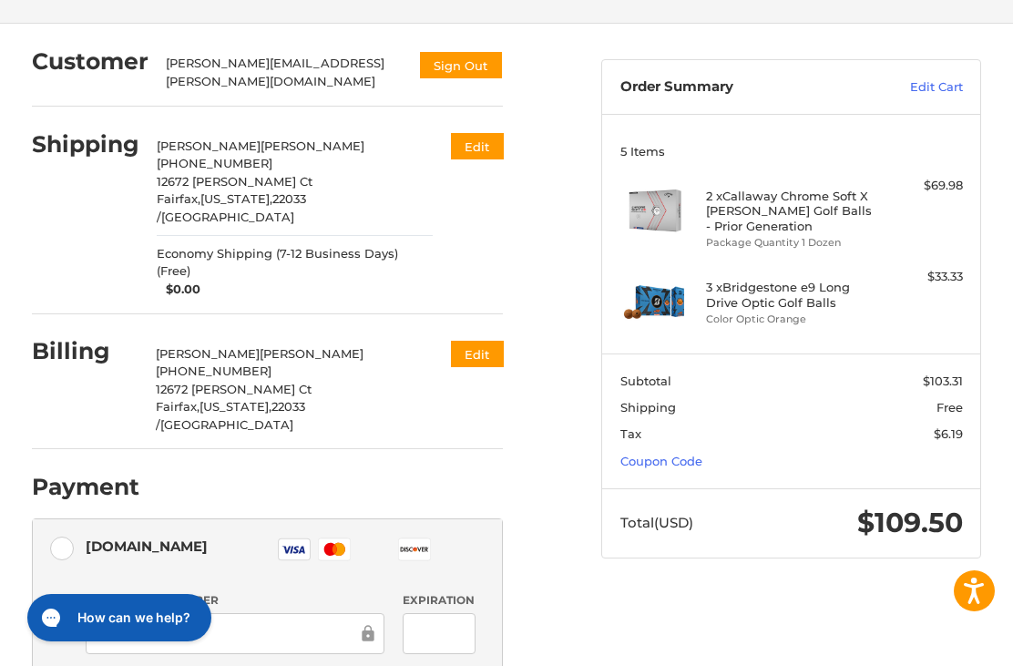
scroll to position [121, 0]
click at [476, 342] on button "Edit" at bounding box center [477, 355] width 53 height 26
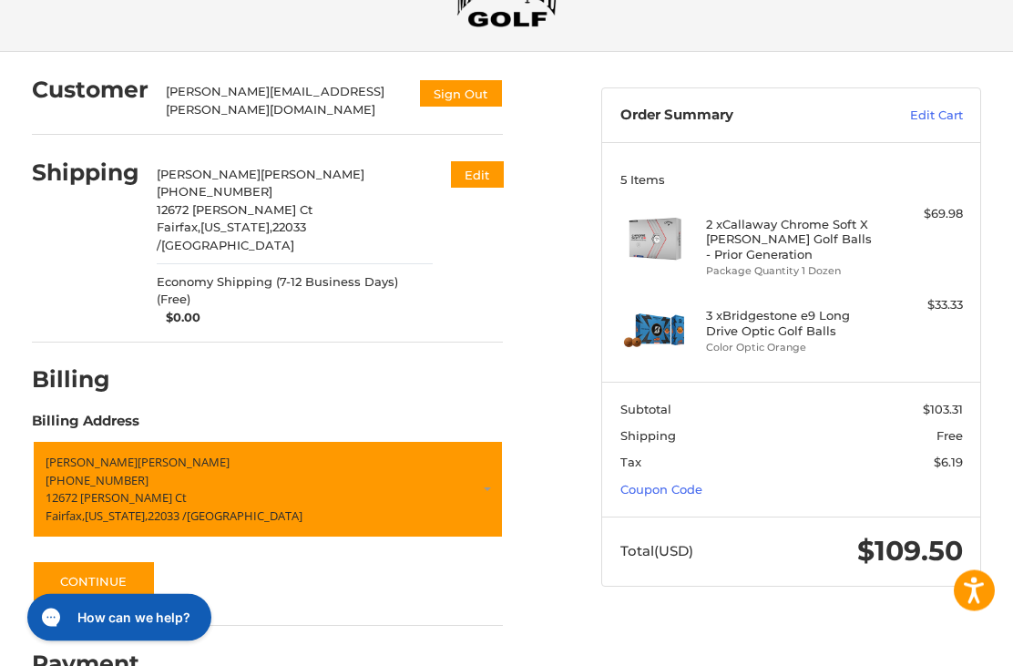
scroll to position [94, 0]
click at [303, 507] on p "[GEOGRAPHIC_DATA], [US_STATE], 22033 / [GEOGRAPHIC_DATA]" at bounding box center [268, 516] width 445 height 18
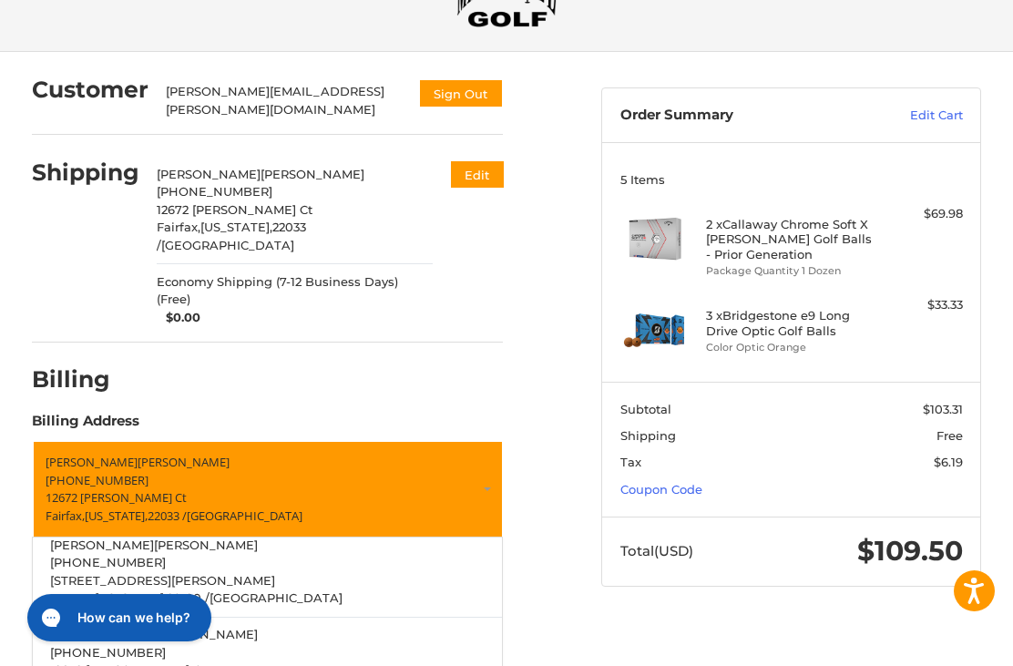
scroll to position [46, 0]
click at [339, 555] on p "[PHONE_NUMBER]" at bounding box center [267, 564] width 435 height 18
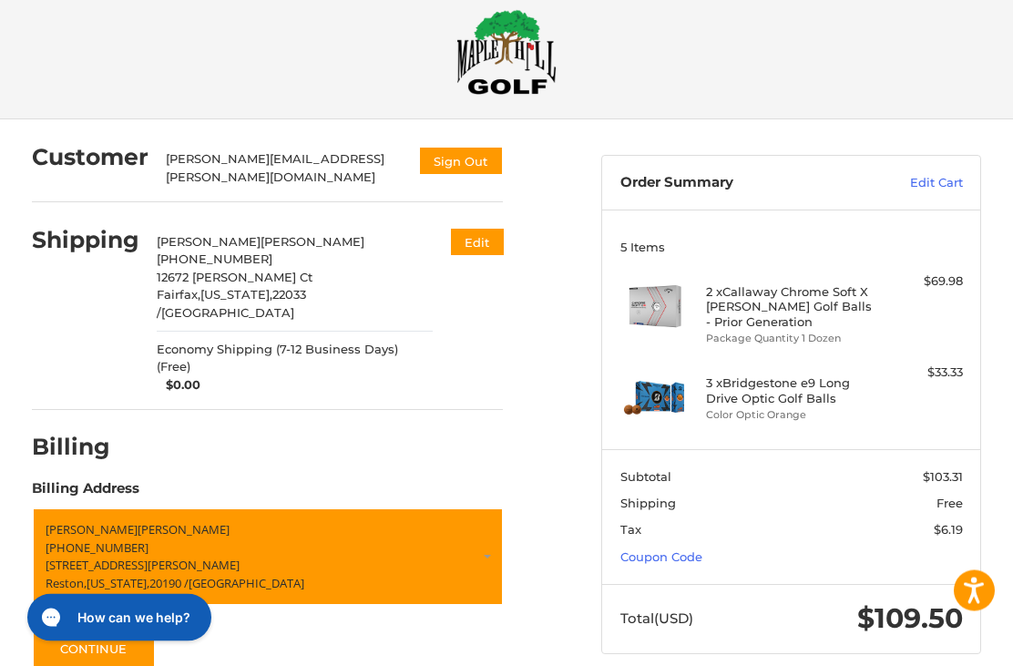
scroll to position [35, 0]
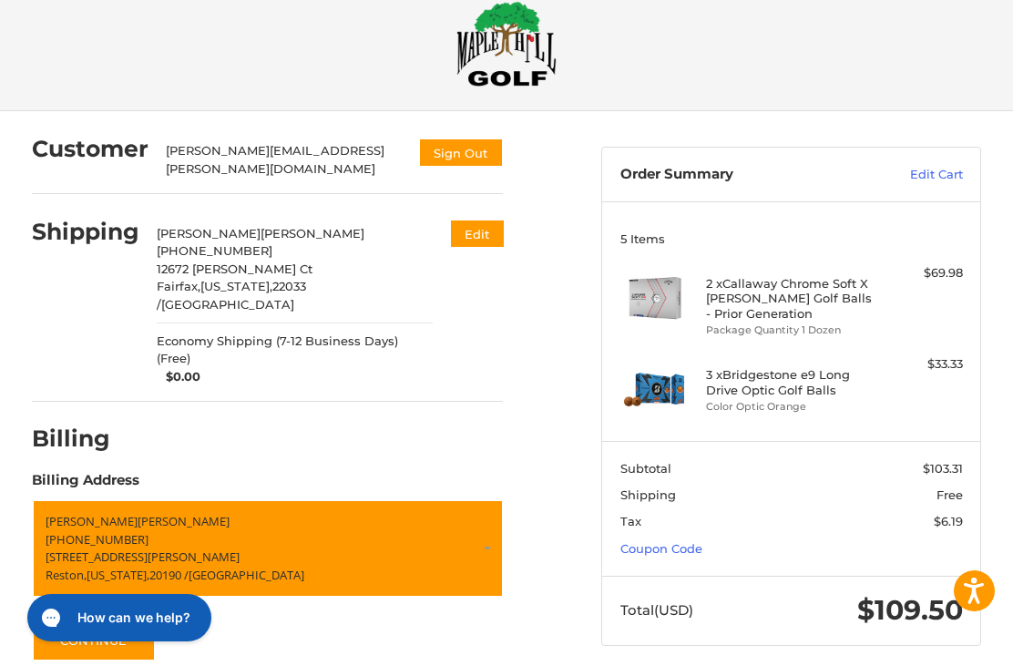
click at [137, 619] on button "Continue" at bounding box center [94, 640] width 124 height 42
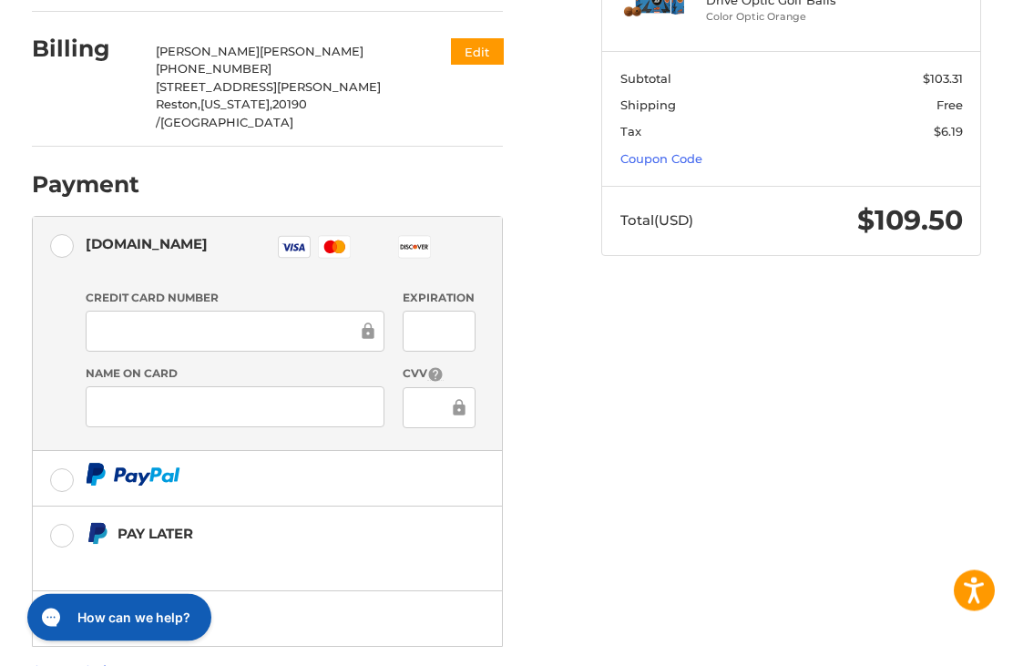
scroll to position [428, 0]
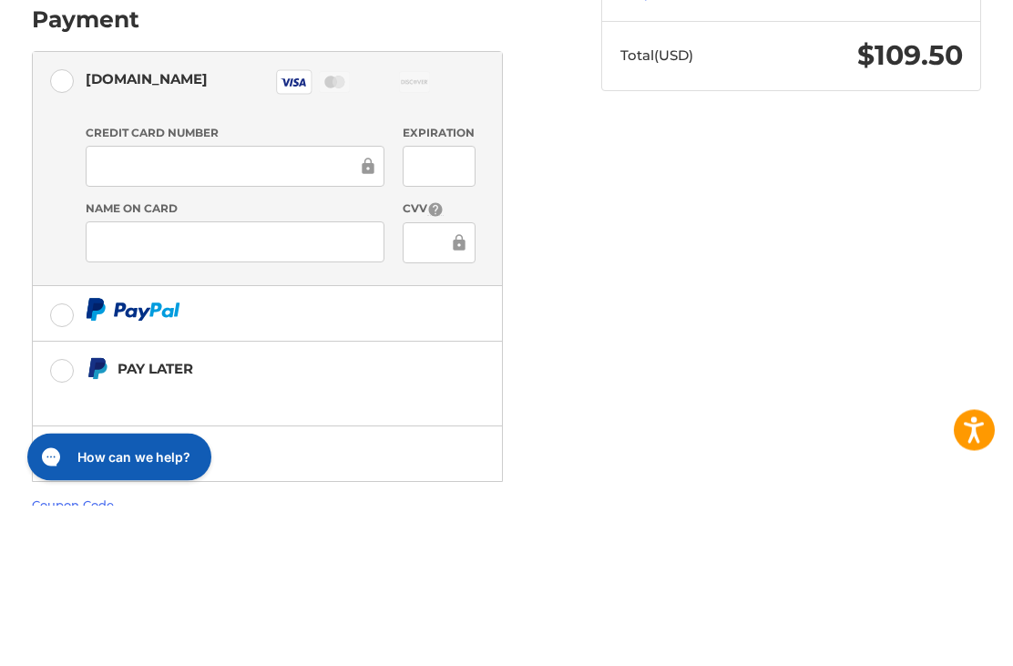
click at [454, 395] on icon at bounding box center [459, 403] width 12 height 16
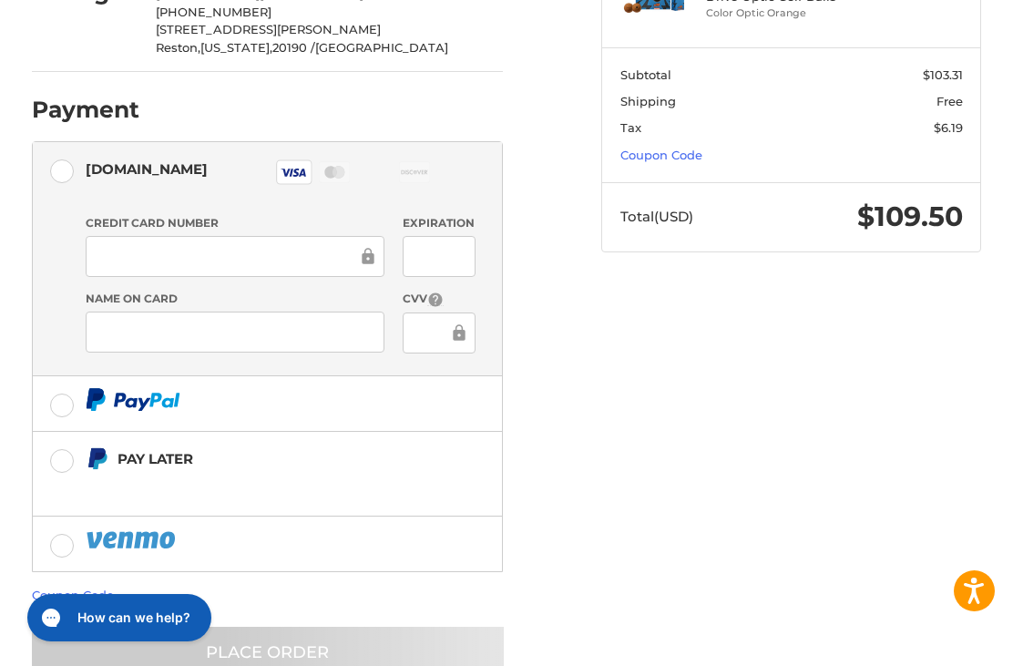
scroll to position [411, 0]
